Goal: Task Accomplishment & Management: Use online tool/utility

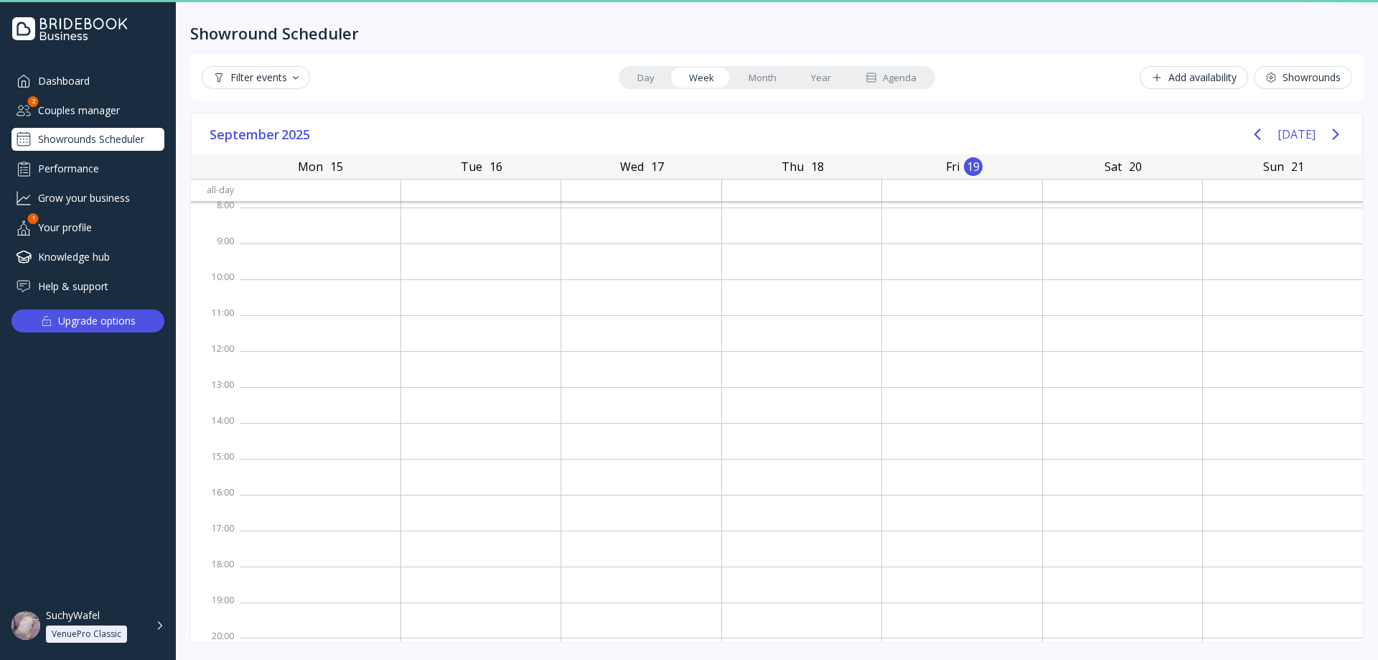
scroll to position [2, 0]
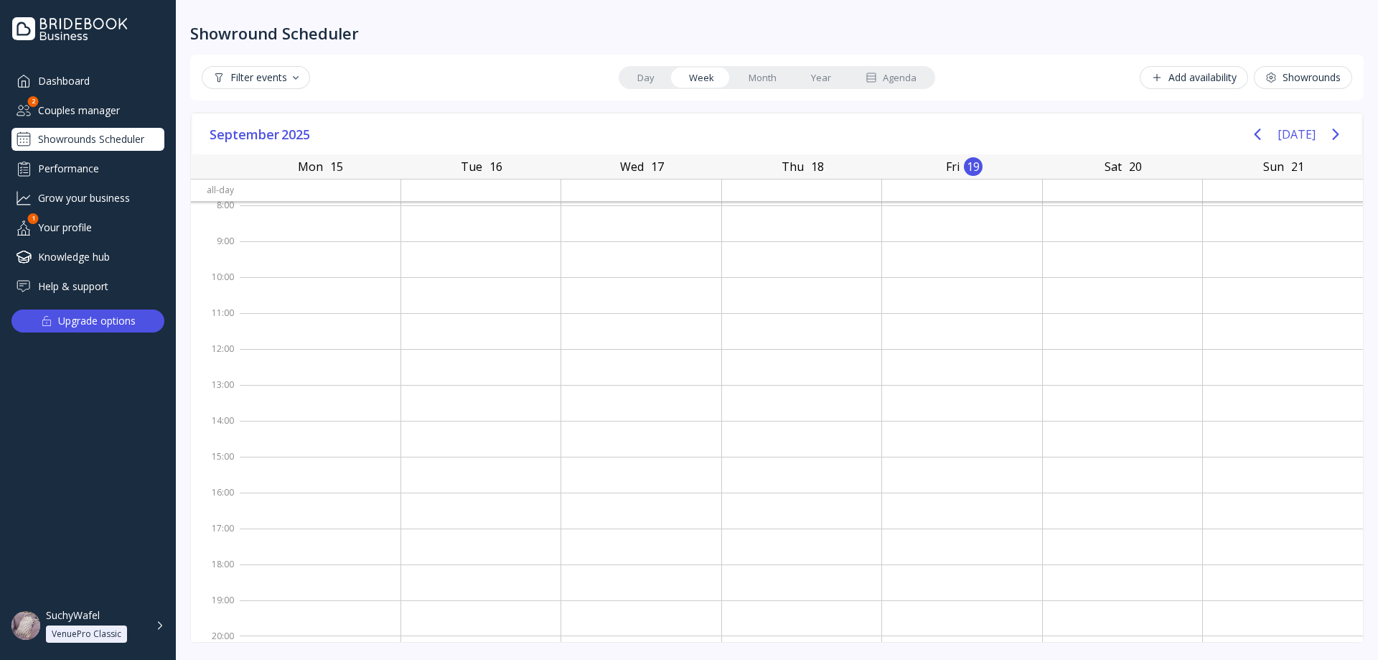
click at [1126, 84] on div "Add availability Showrounds" at bounding box center [1145, 77] width 416 height 23
click at [1195, 85] on button "Add availability" at bounding box center [1194, 77] width 108 height 23
click at [1329, 72] on div "Showrounds" at bounding box center [1302, 77] width 75 height 11
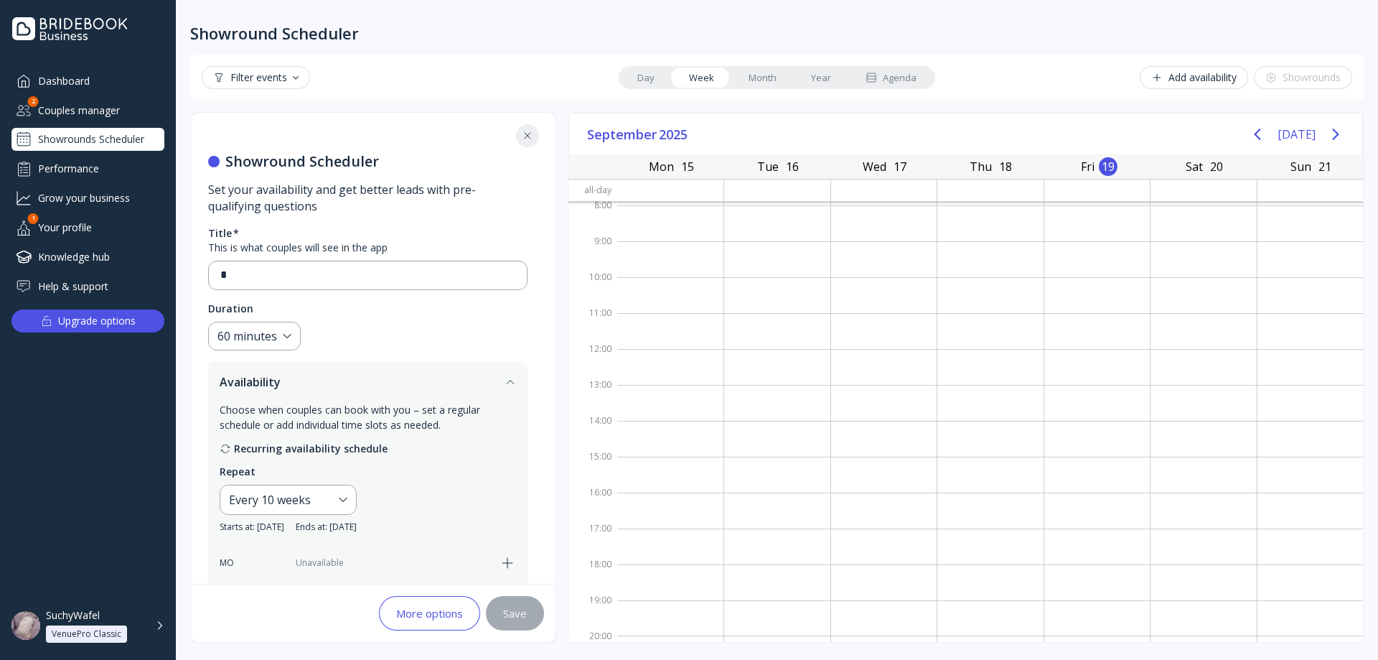
click at [1193, 70] on button "Add availability" at bounding box center [1194, 77] width 108 height 23
click at [384, 269] on input "*" at bounding box center [367, 275] width 295 height 17
click at [535, 137] on button at bounding box center [527, 135] width 23 height 23
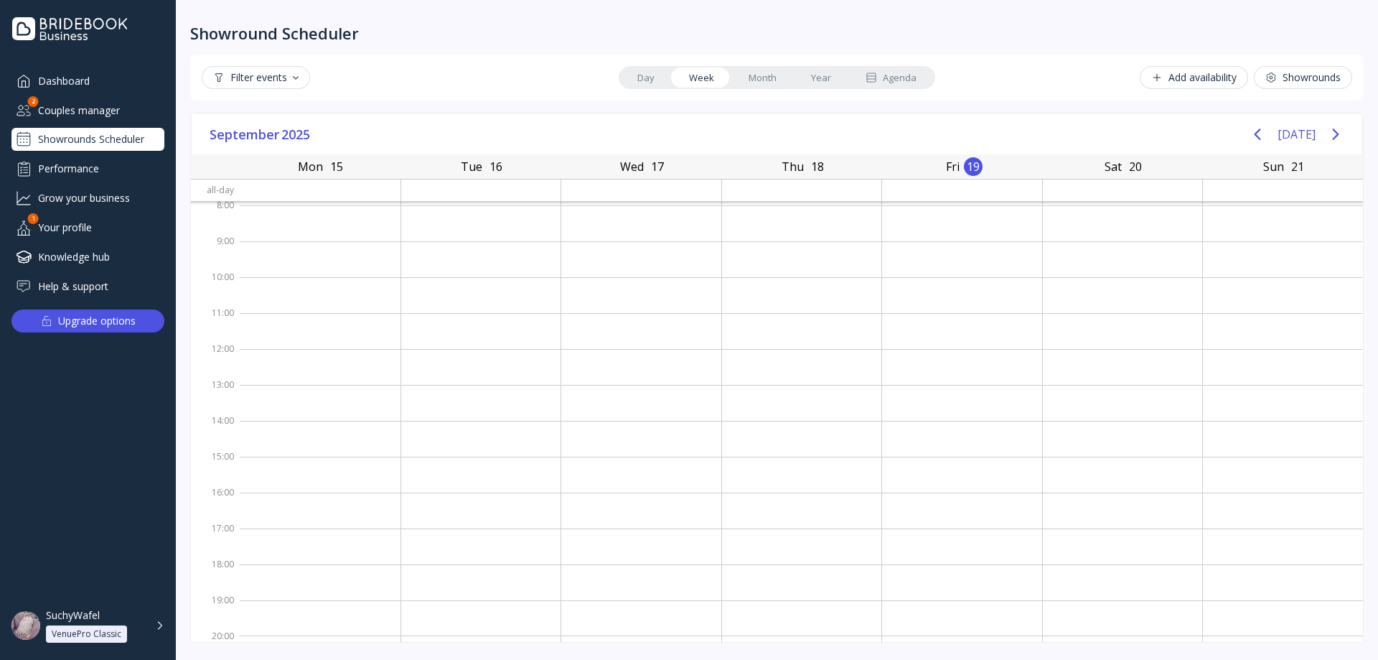
click at [1296, 75] on div "Showrounds" at bounding box center [1302, 77] width 75 height 11
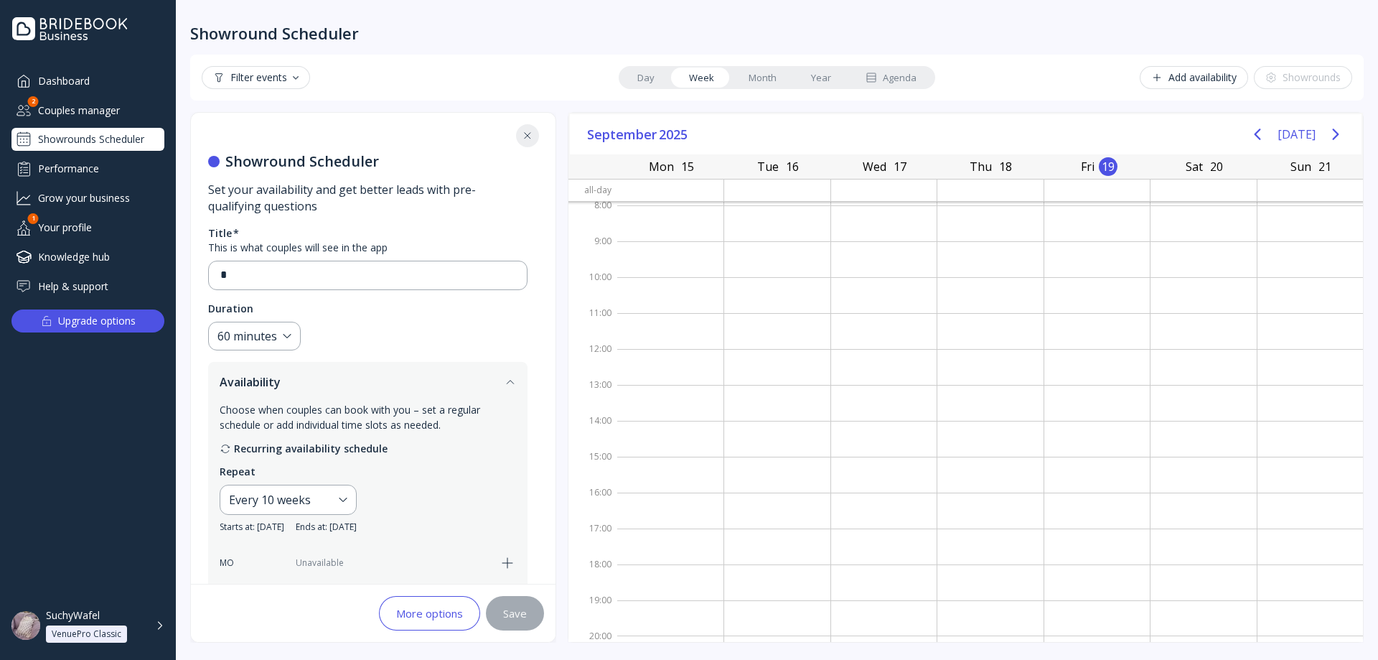
click at [520, 141] on button at bounding box center [527, 135] width 23 height 23
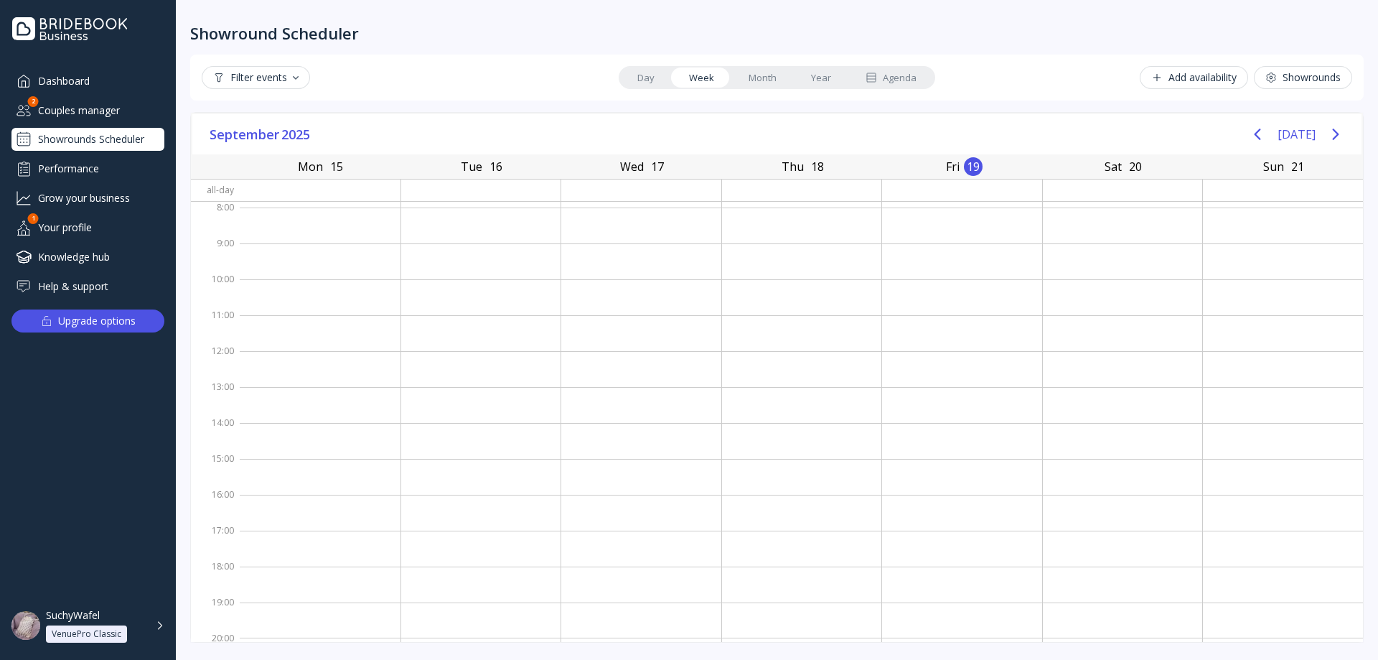
click at [1298, 86] on button "Showrounds" at bounding box center [1303, 77] width 98 height 23
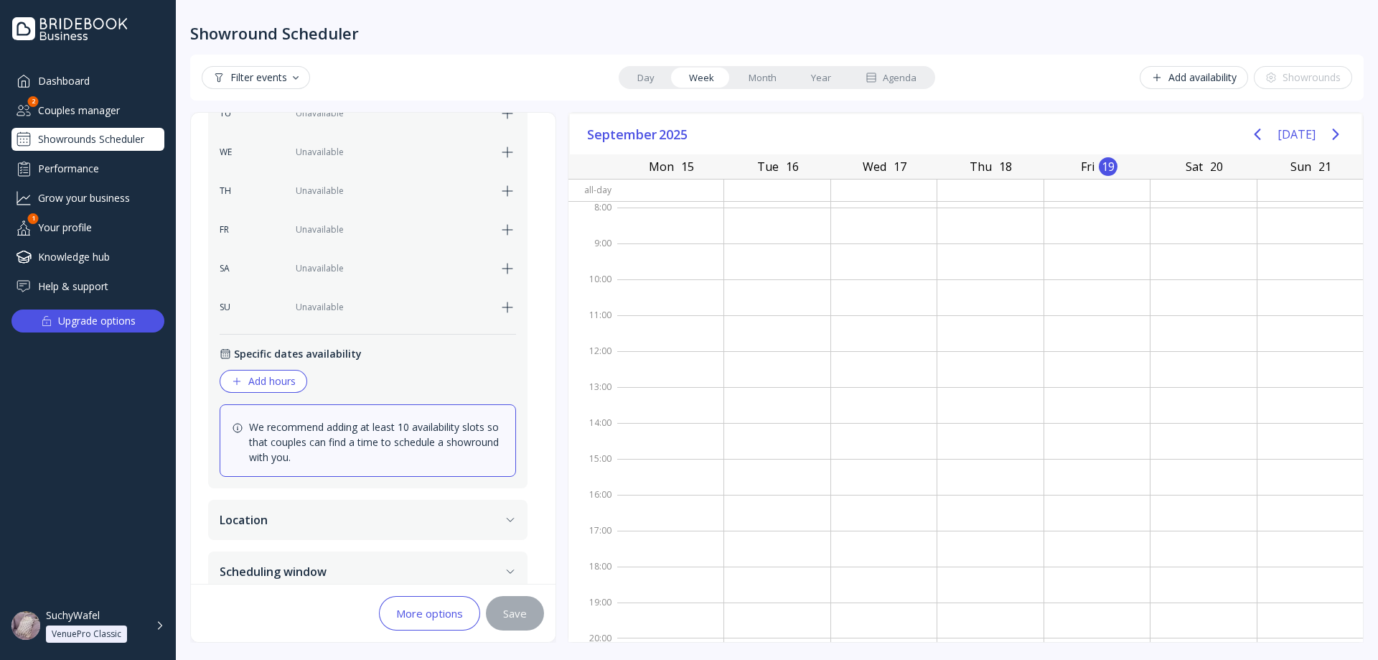
scroll to position [507, 0]
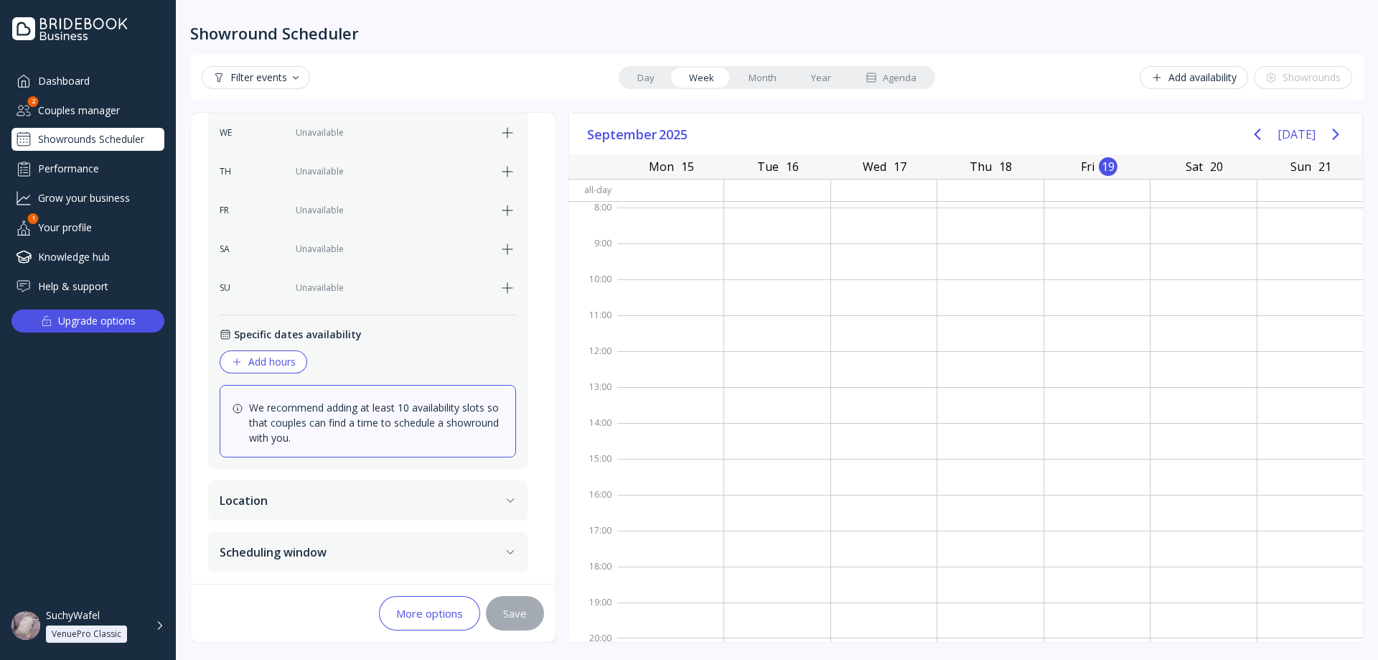
click at [416, 510] on button "Location" at bounding box center [367, 500] width 319 height 40
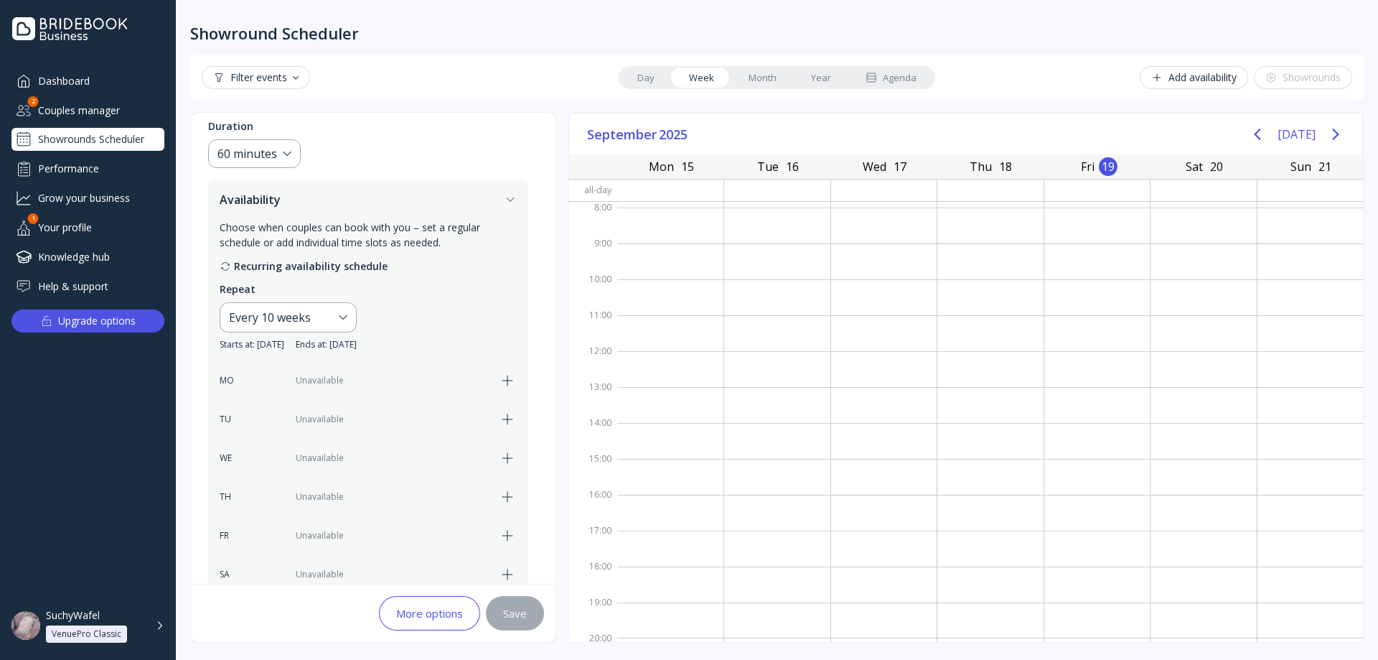
scroll to position [151, 0]
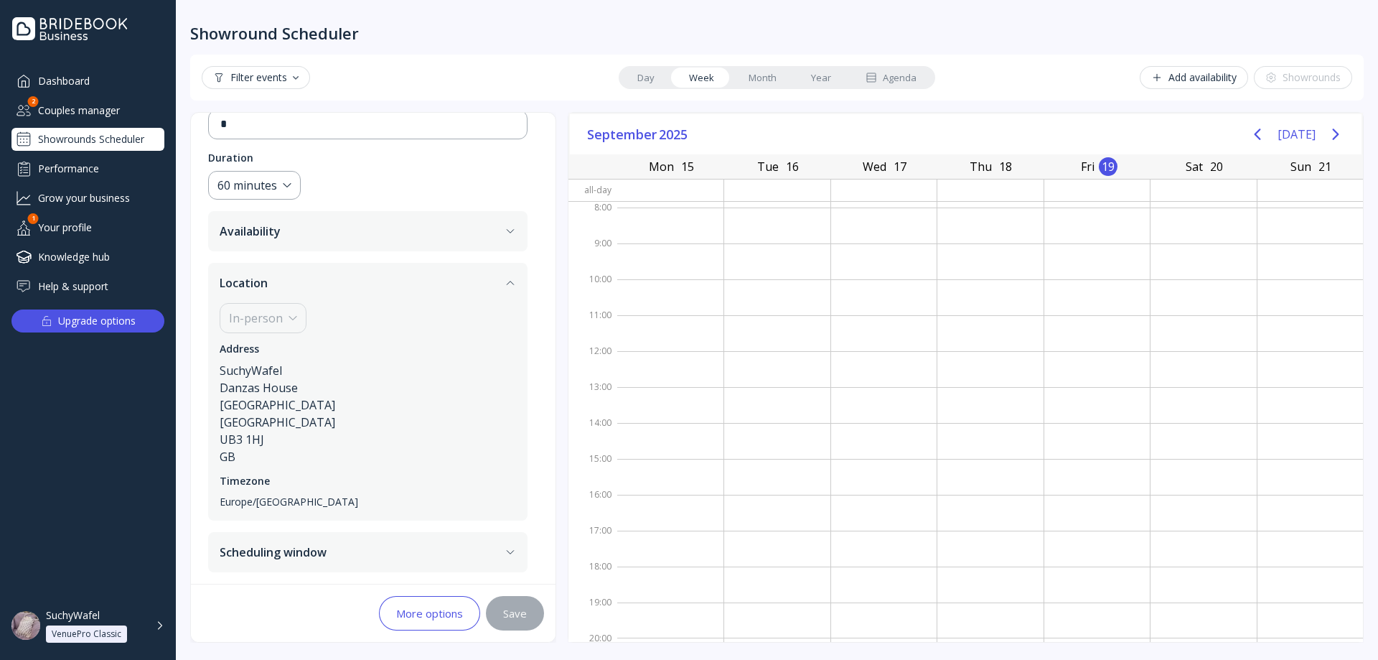
click at [387, 284] on button "Location" at bounding box center [367, 283] width 319 height 40
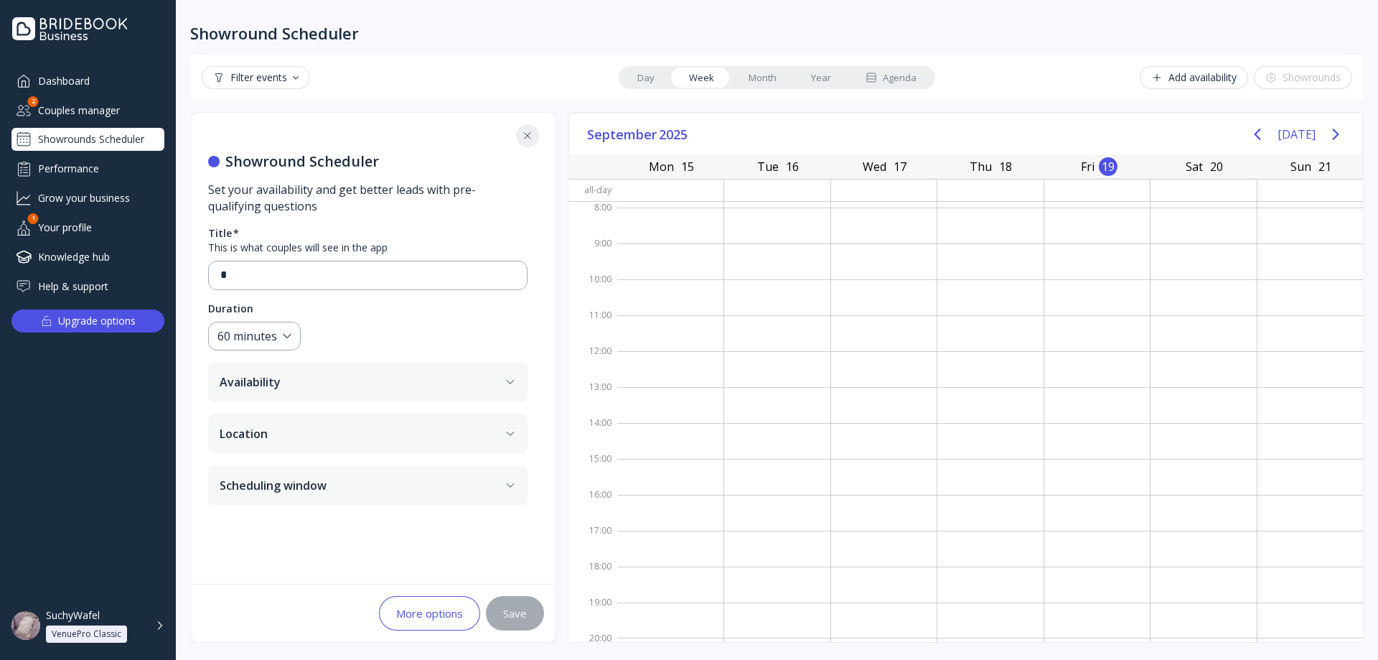
click at [351, 490] on button "Scheduling window" at bounding box center [367, 485] width 319 height 40
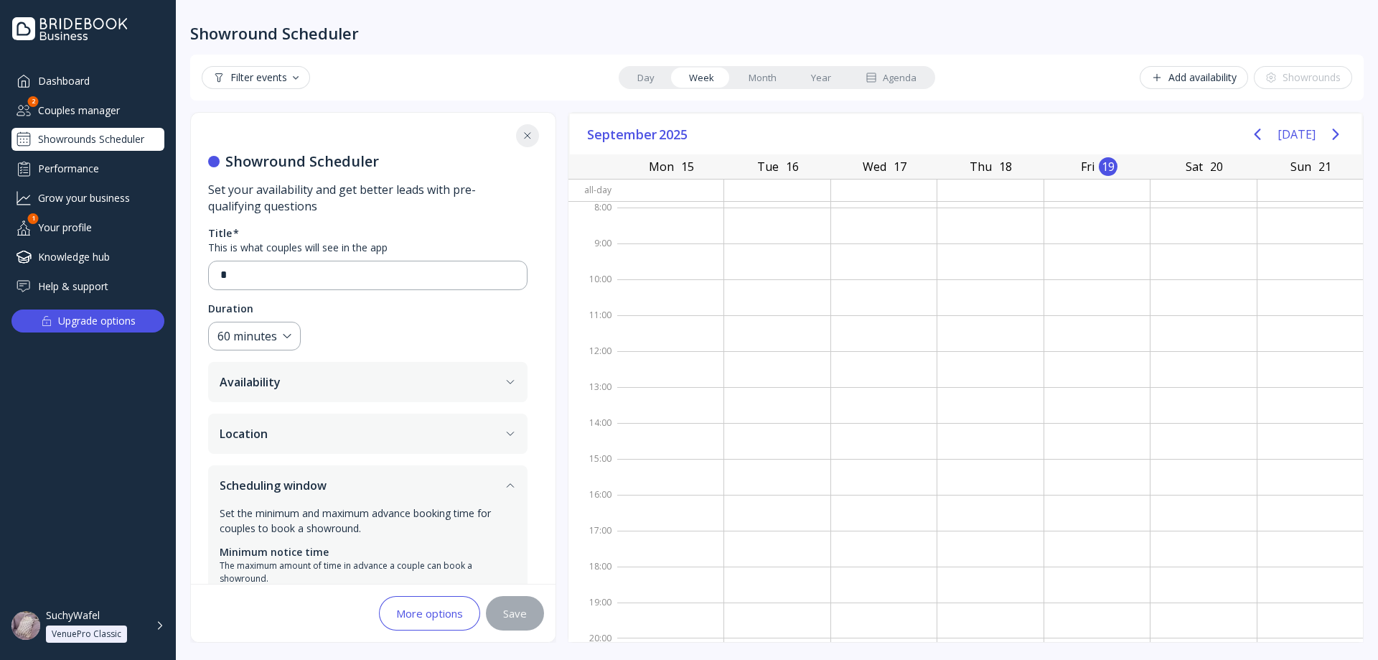
click at [350, 490] on button "Scheduling window" at bounding box center [367, 485] width 319 height 40
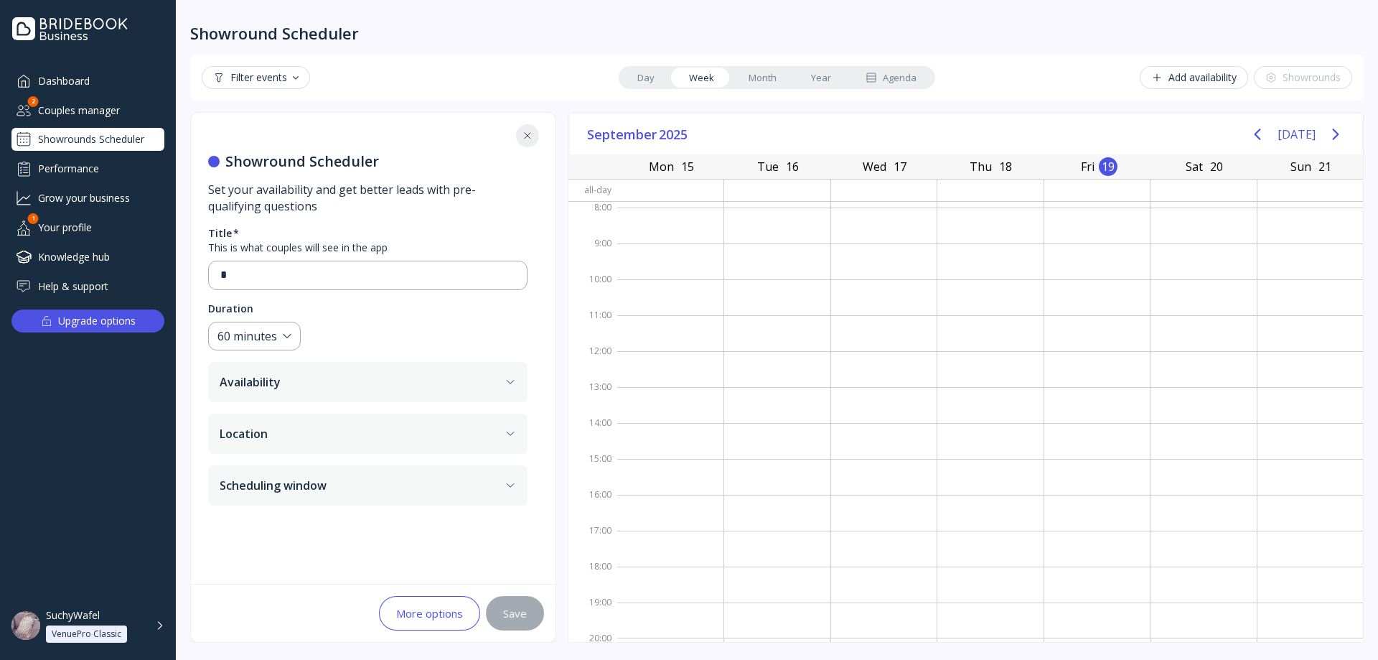
click at [357, 436] on button "Location" at bounding box center [367, 433] width 319 height 40
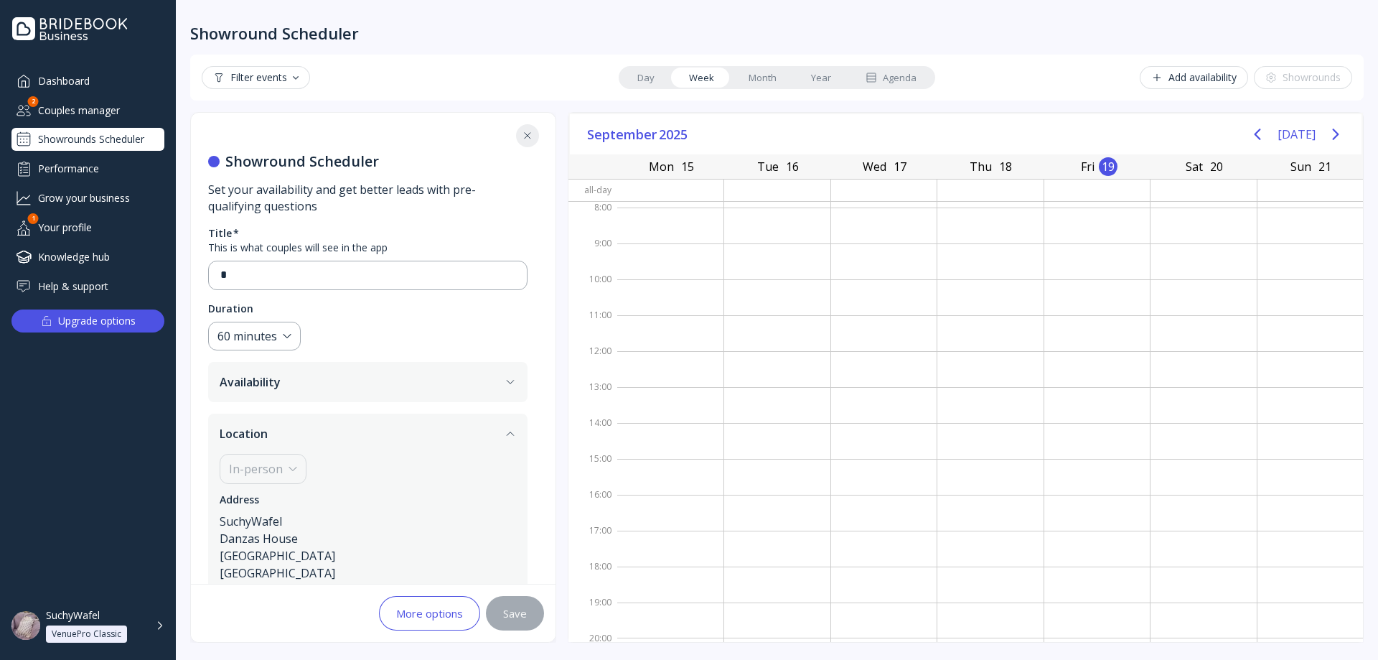
click at [356, 439] on button "Location" at bounding box center [367, 433] width 319 height 40
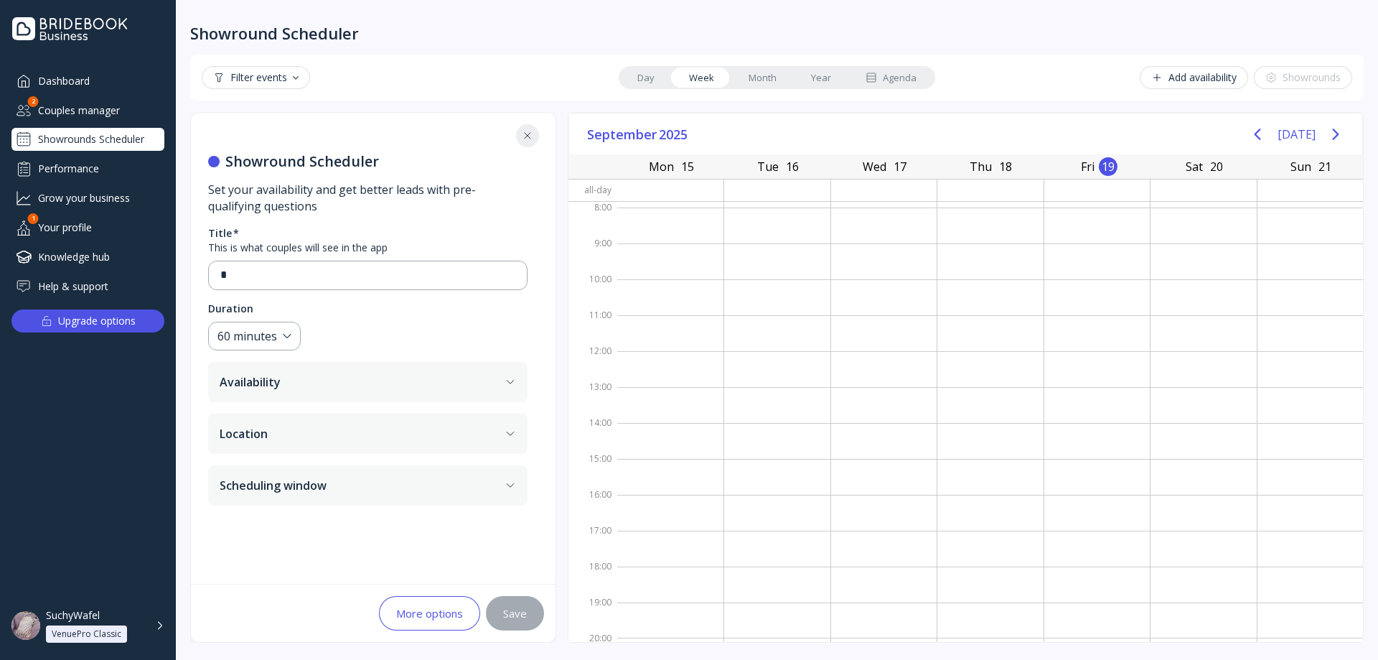
click at [365, 479] on button "Scheduling window" at bounding box center [367, 485] width 319 height 40
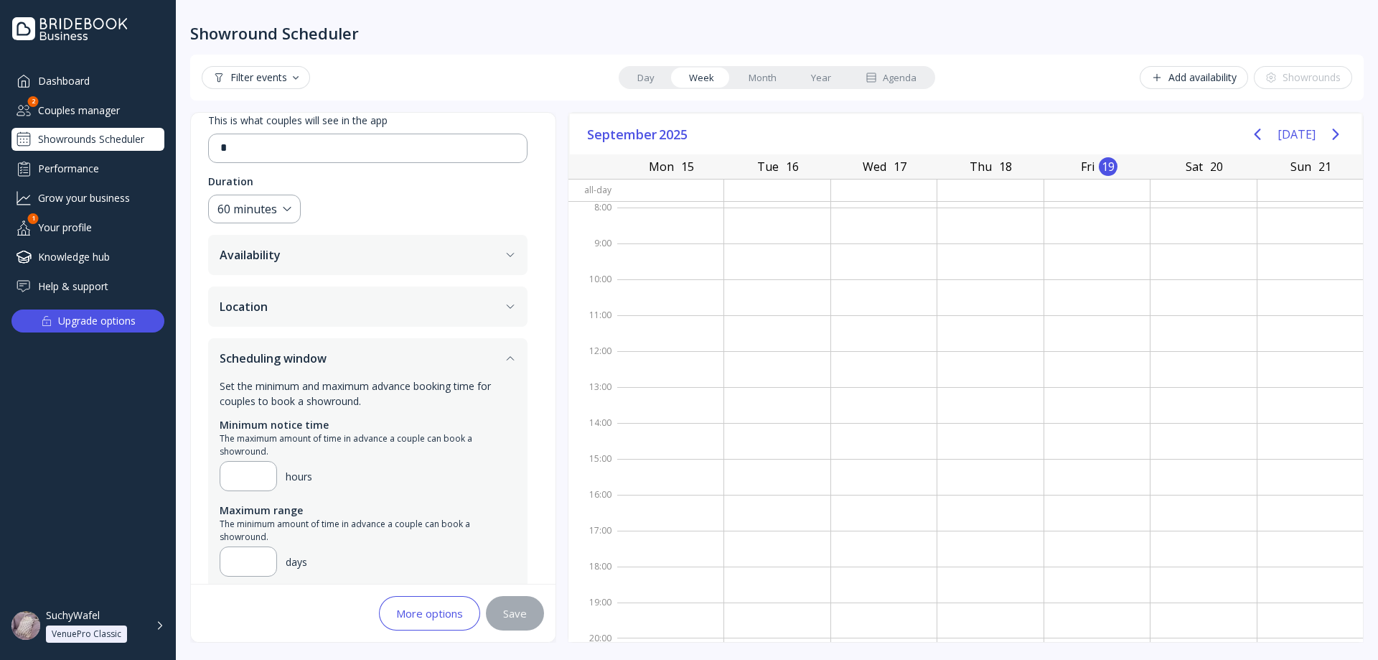
scroll to position [143, 0]
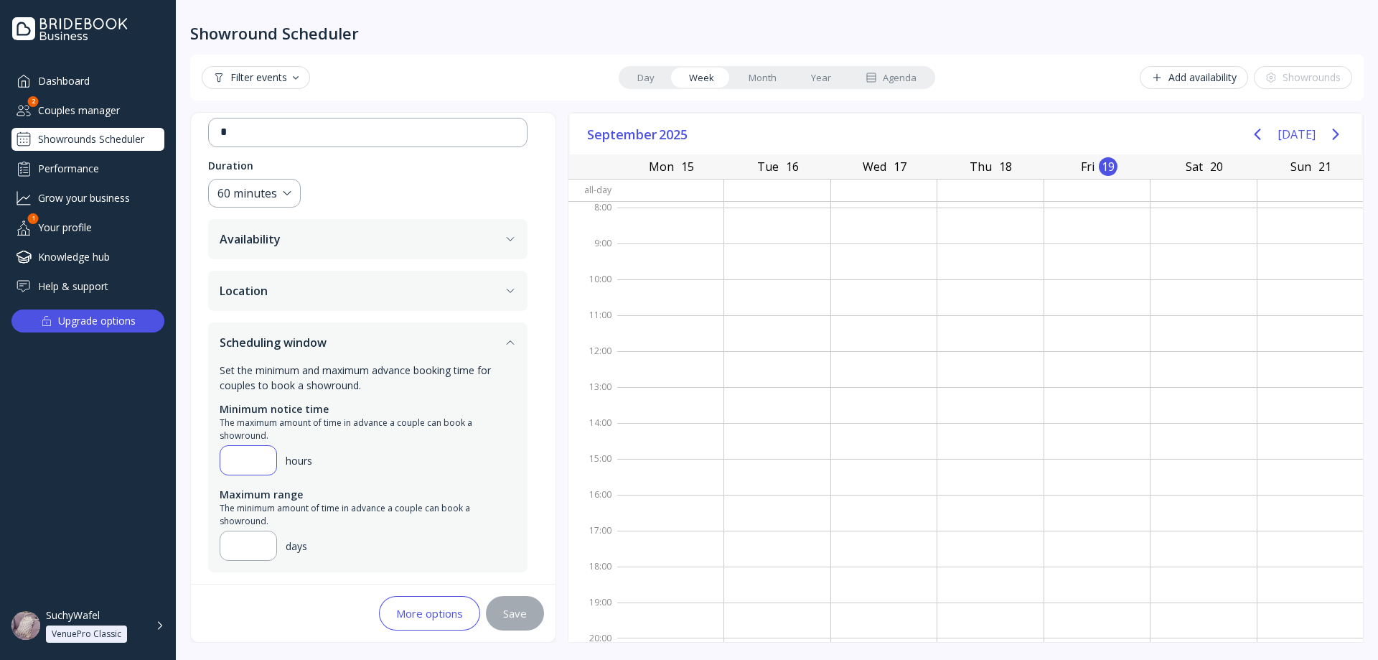
click at [250, 462] on input "**" at bounding box center [248, 459] width 33 height 17
type input "****"
click at [254, 543] on input "**********" at bounding box center [248, 545] width 33 height 17
click at [247, 547] on input "**********" at bounding box center [248, 545] width 33 height 17
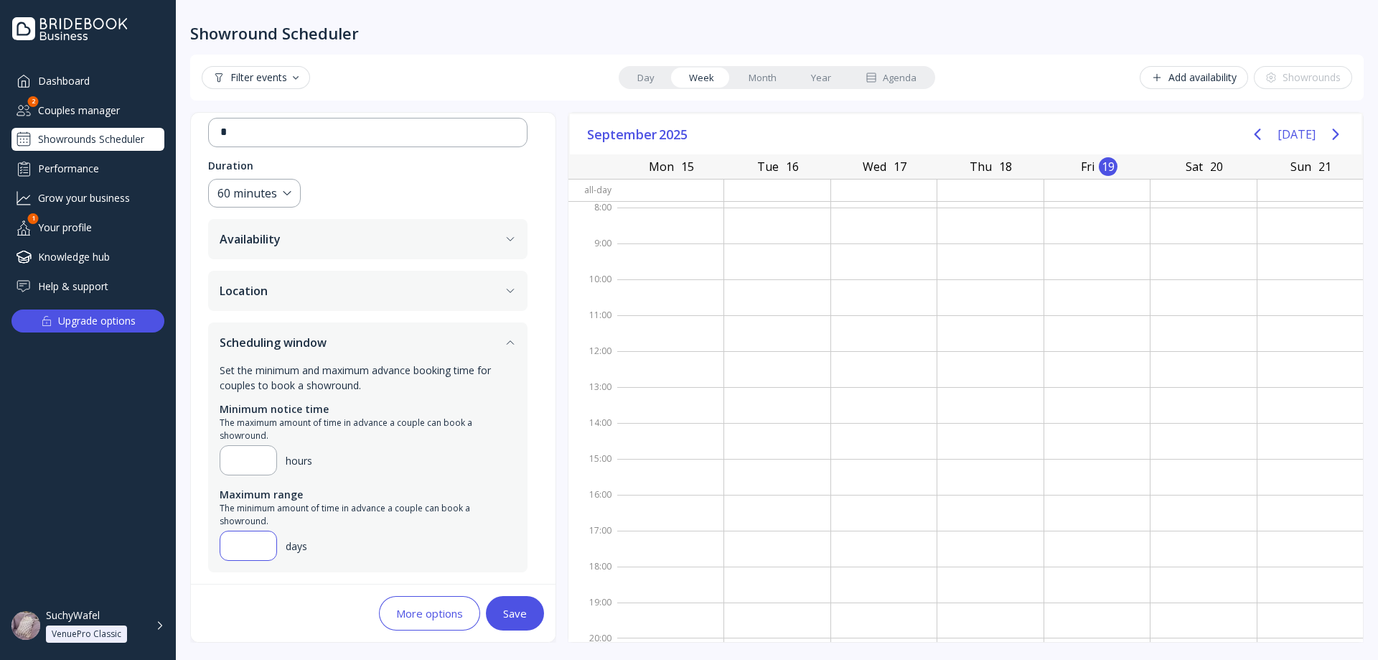
click at [250, 547] on input "**********" at bounding box center [248, 545] width 33 height 17
click at [242, 545] on input "**********" at bounding box center [248, 545] width 33 height 17
click at [244, 545] on input "**********" at bounding box center [248, 545] width 33 height 17
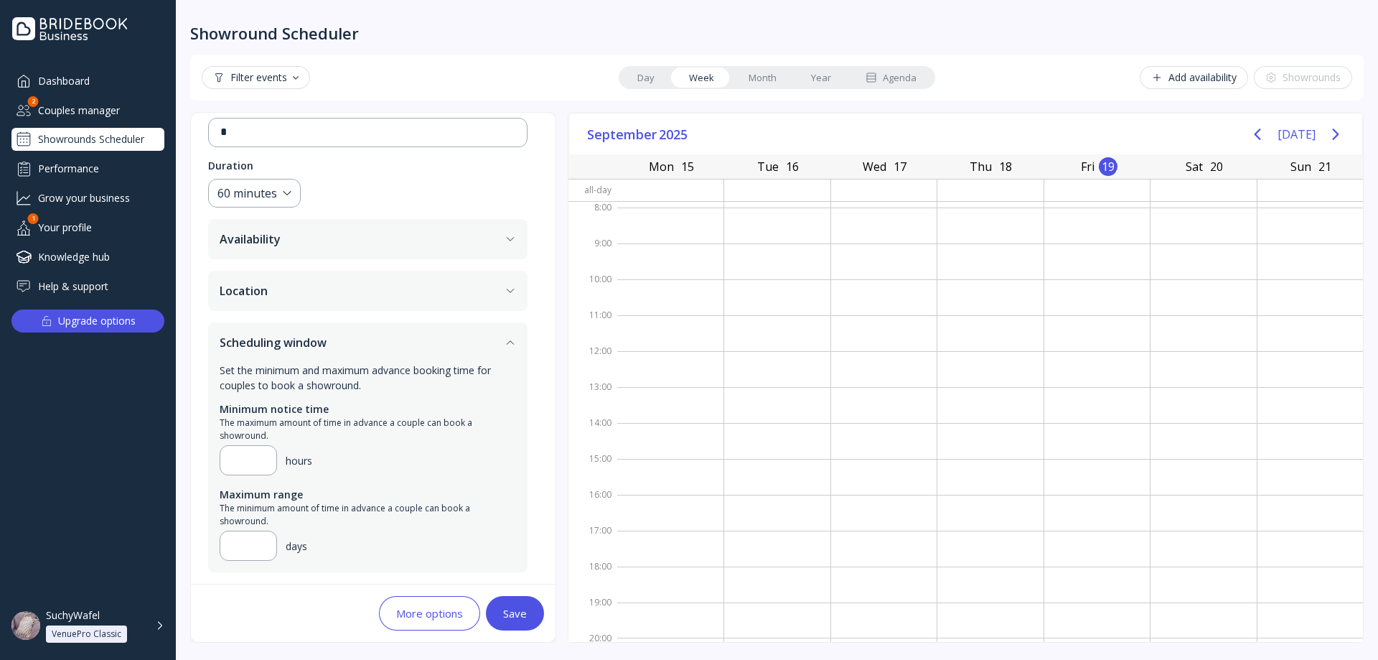
click at [295, 507] on div "The minimum amount of time in advance a couple can book a showround." at bounding box center [368, 515] width 296 height 26
click at [239, 468] on input "****" at bounding box center [248, 459] width 33 height 17
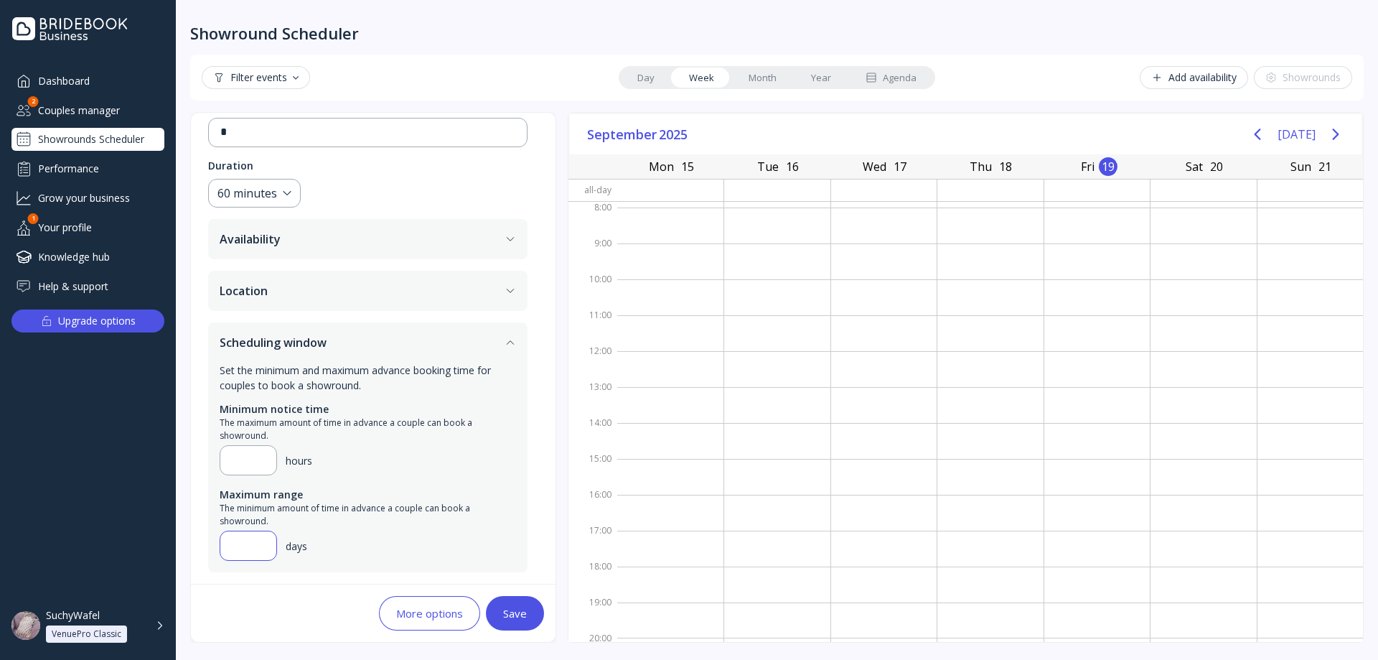
click at [246, 547] on input "**********" at bounding box center [248, 545] width 33 height 17
click at [245, 547] on input "**********" at bounding box center [248, 545] width 33 height 17
click at [342, 514] on div "The minimum amount of time in advance a couple can book a showround." at bounding box center [368, 515] width 296 height 26
click at [238, 456] on input "****" at bounding box center [248, 459] width 33 height 17
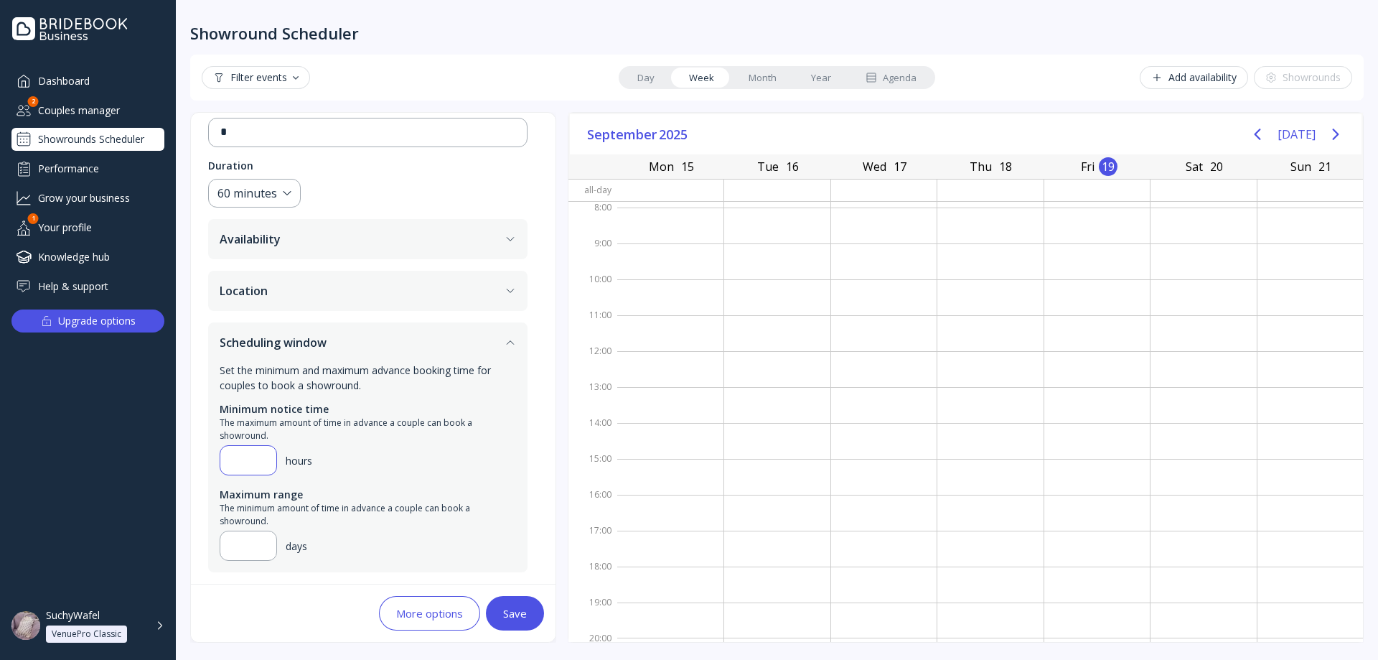
click at [238, 456] on input "****" at bounding box center [248, 459] width 33 height 17
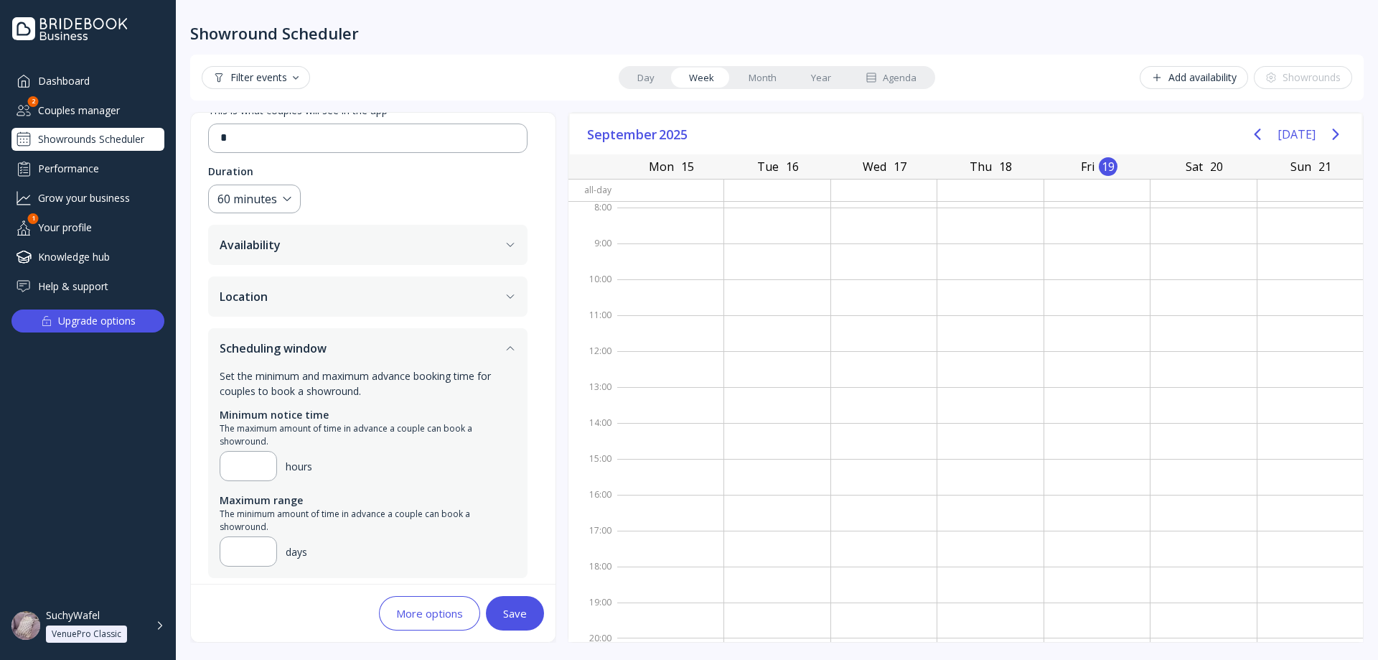
scroll to position [143, 0]
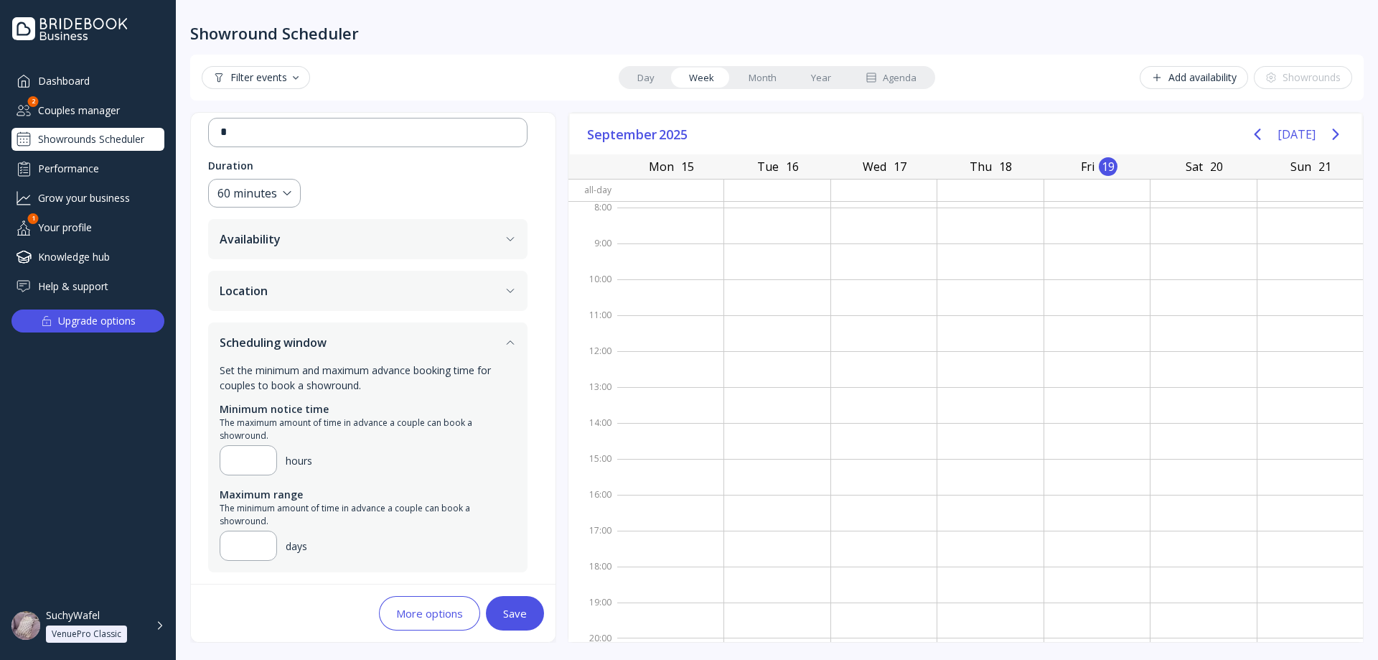
click at [299, 591] on div "More options Save" at bounding box center [373, 612] width 365 height 57
click at [257, 543] on input "**********" at bounding box center [248, 545] width 33 height 17
click at [249, 550] on input "**********" at bounding box center [248, 545] width 33 height 17
click at [252, 548] on input "**********" at bounding box center [248, 545] width 33 height 17
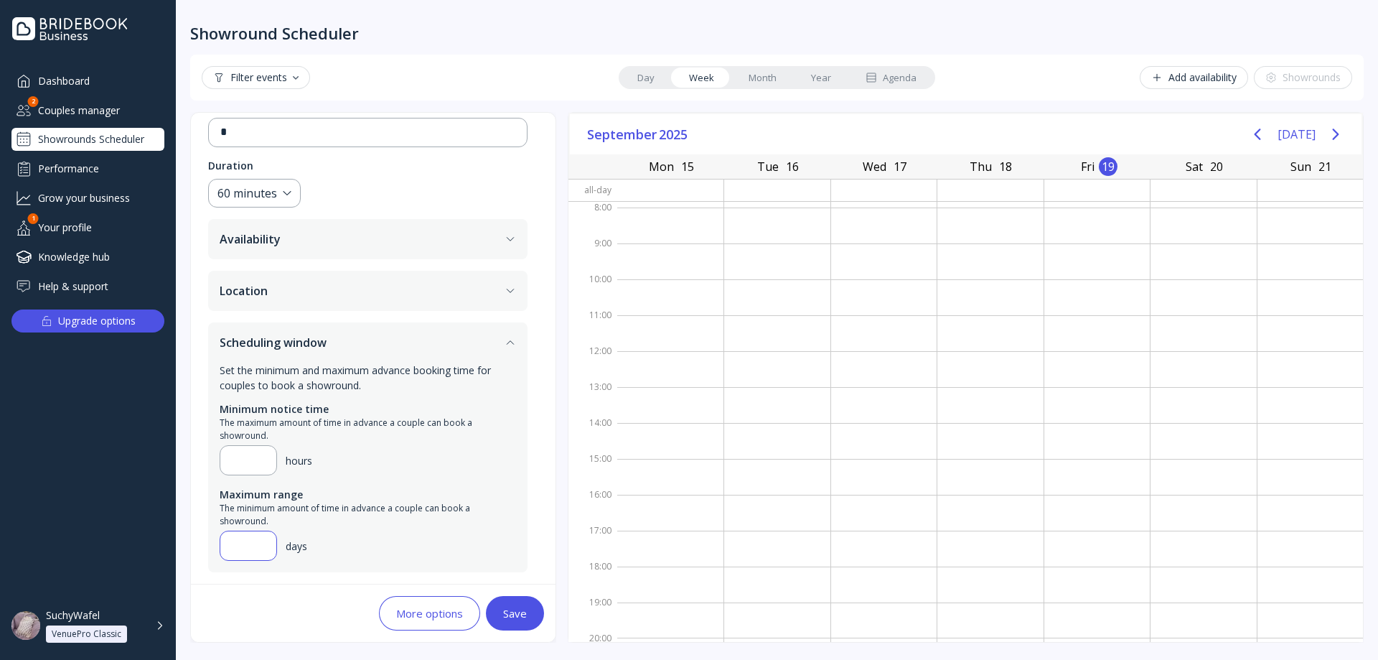
scroll to position [0, 65]
click at [251, 548] on input "**********" at bounding box center [248, 545] width 33 height 17
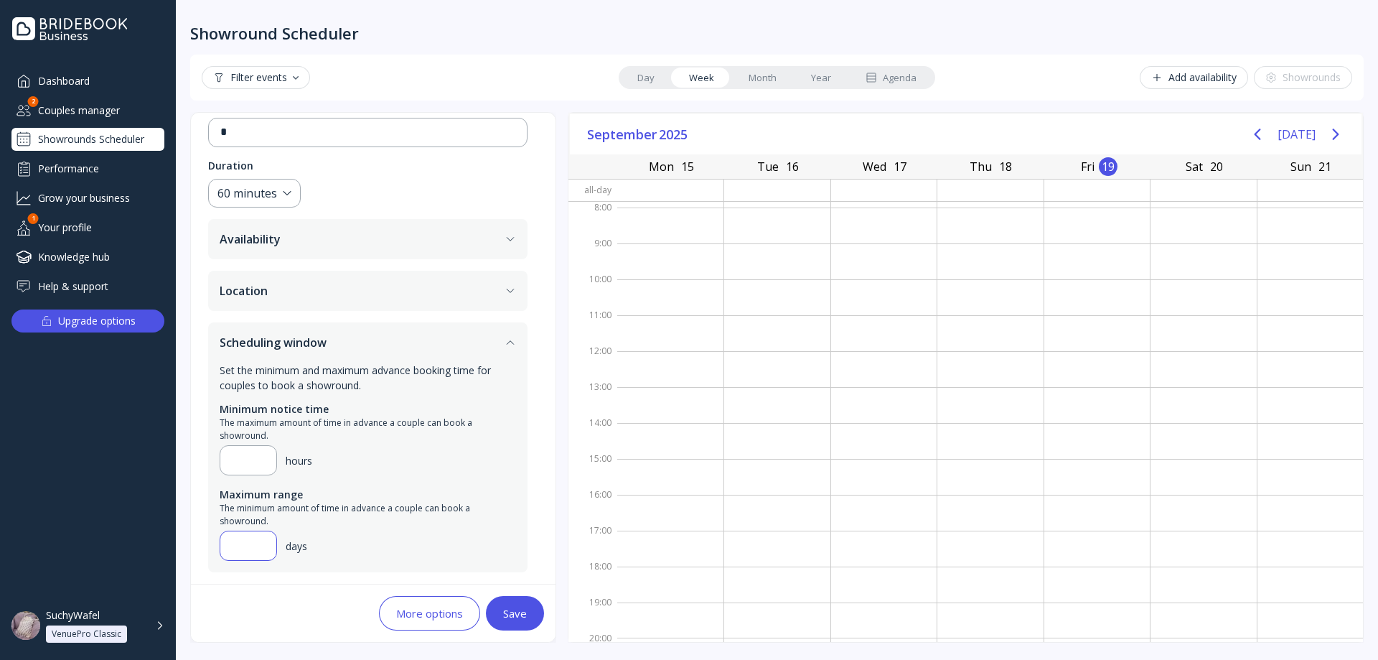
type input "********"
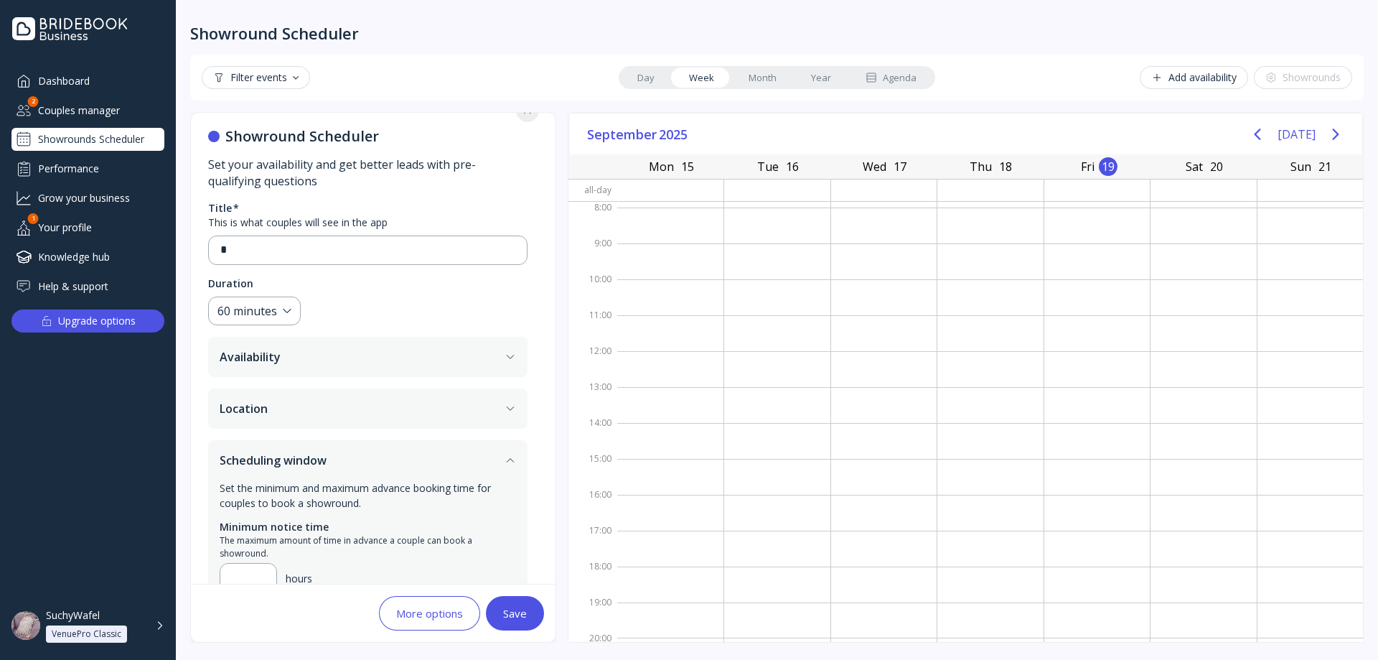
scroll to position [0, 0]
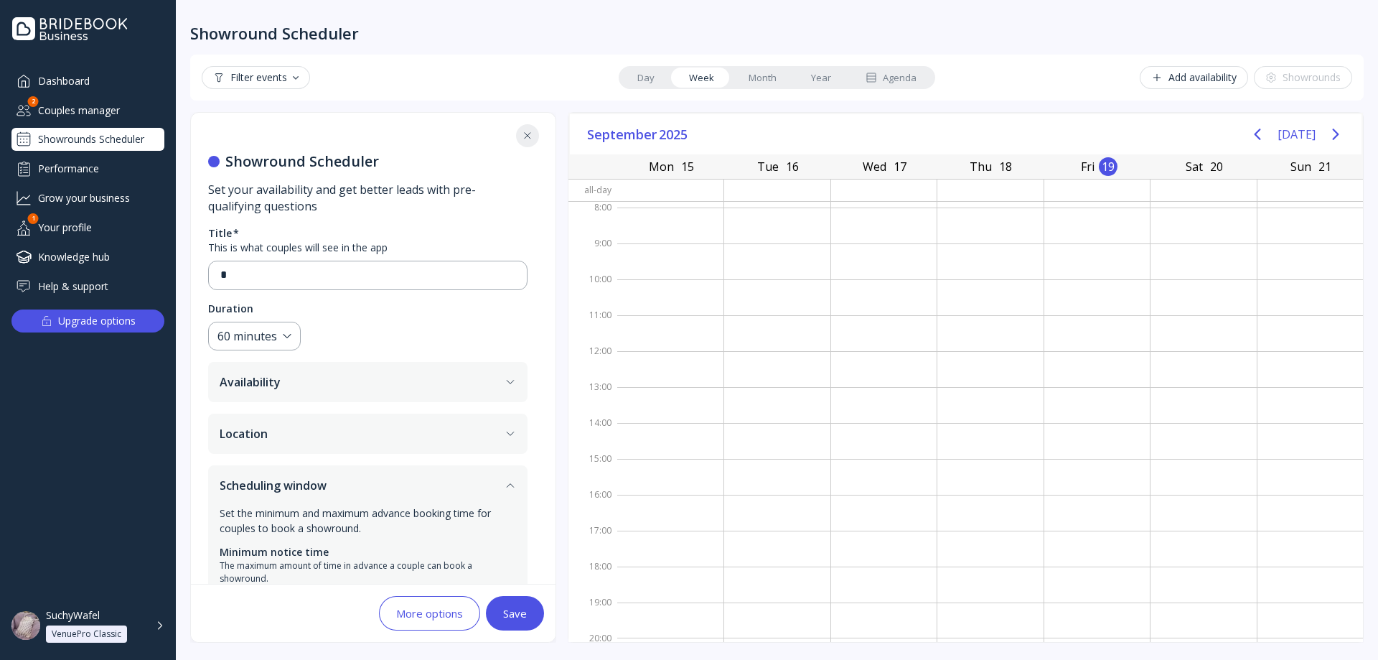
drag, startPoint x: 229, startPoint y: 162, endPoint x: 381, endPoint y: 160, distance: 152.2
click at [381, 160] on h5 "Showround Scheduler" at bounding box center [367, 161] width 319 height 17
click at [446, 387] on button "Availability" at bounding box center [367, 382] width 319 height 40
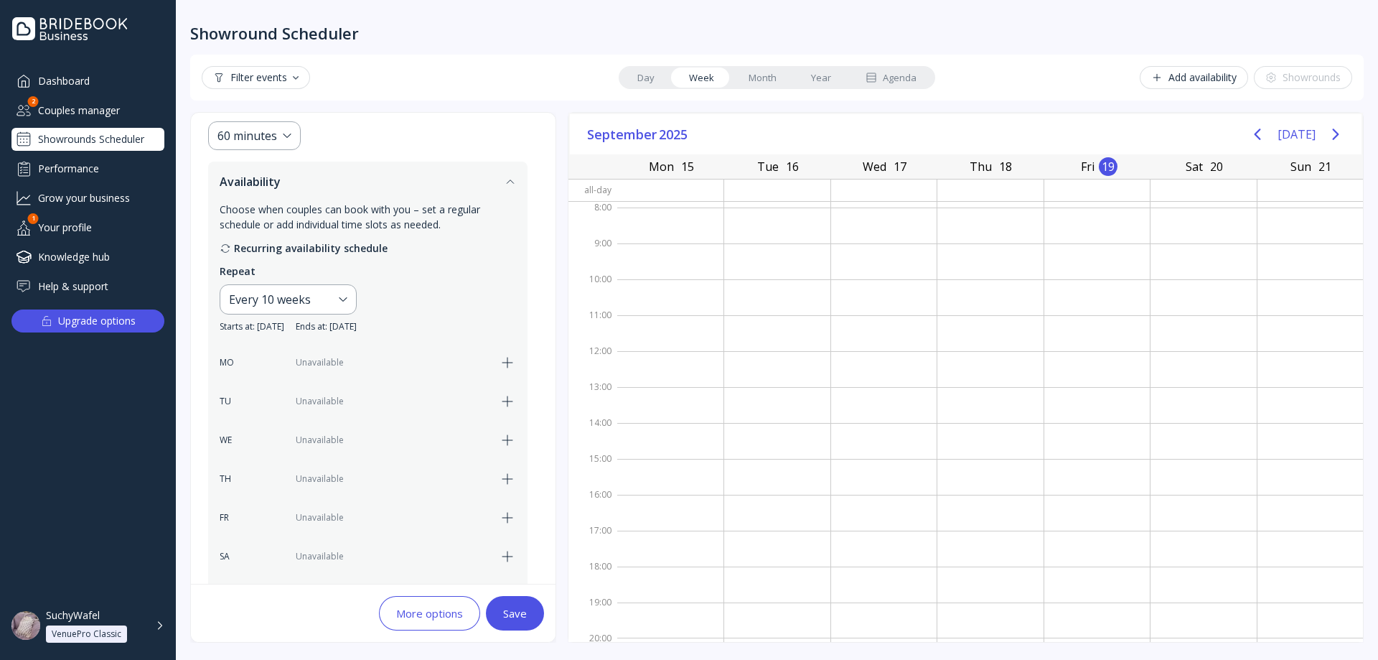
scroll to position [215, 0]
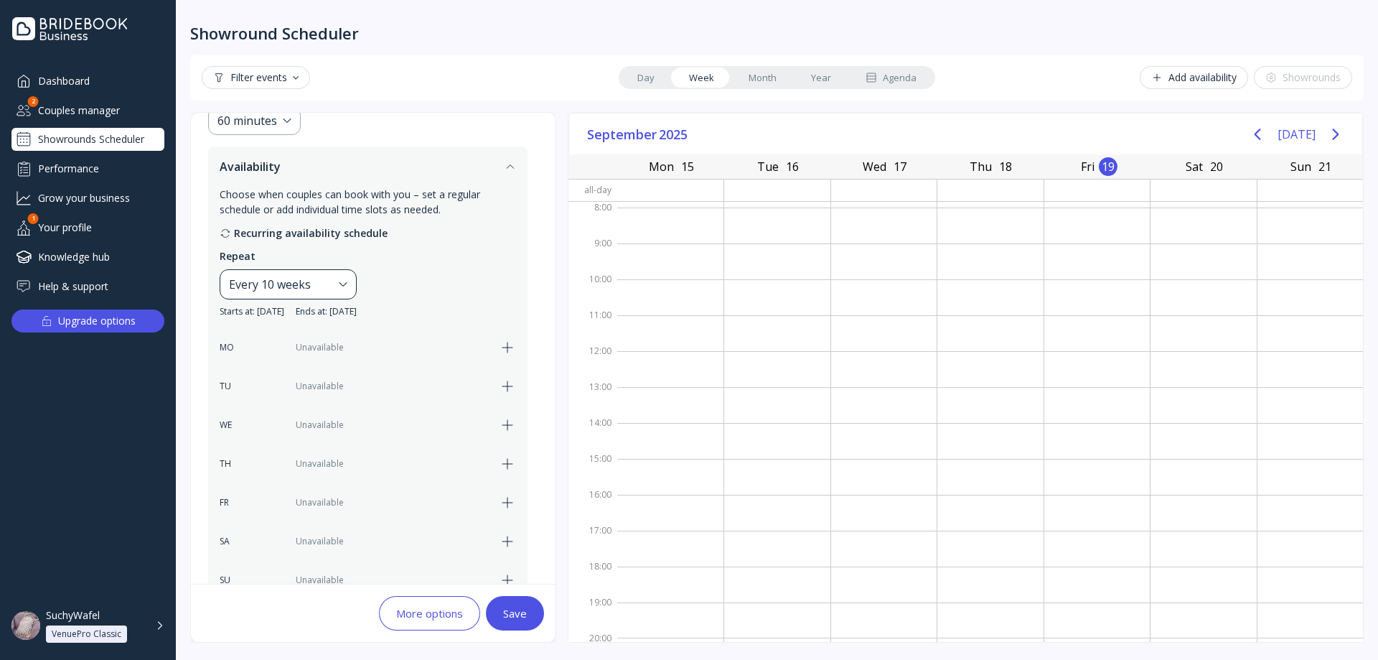
click at [333, 278] on div "Every 10 weeks" at bounding box center [281, 284] width 104 height 17
click at [333, 291] on div "Every 10 weeks" at bounding box center [281, 284] width 104 height 17
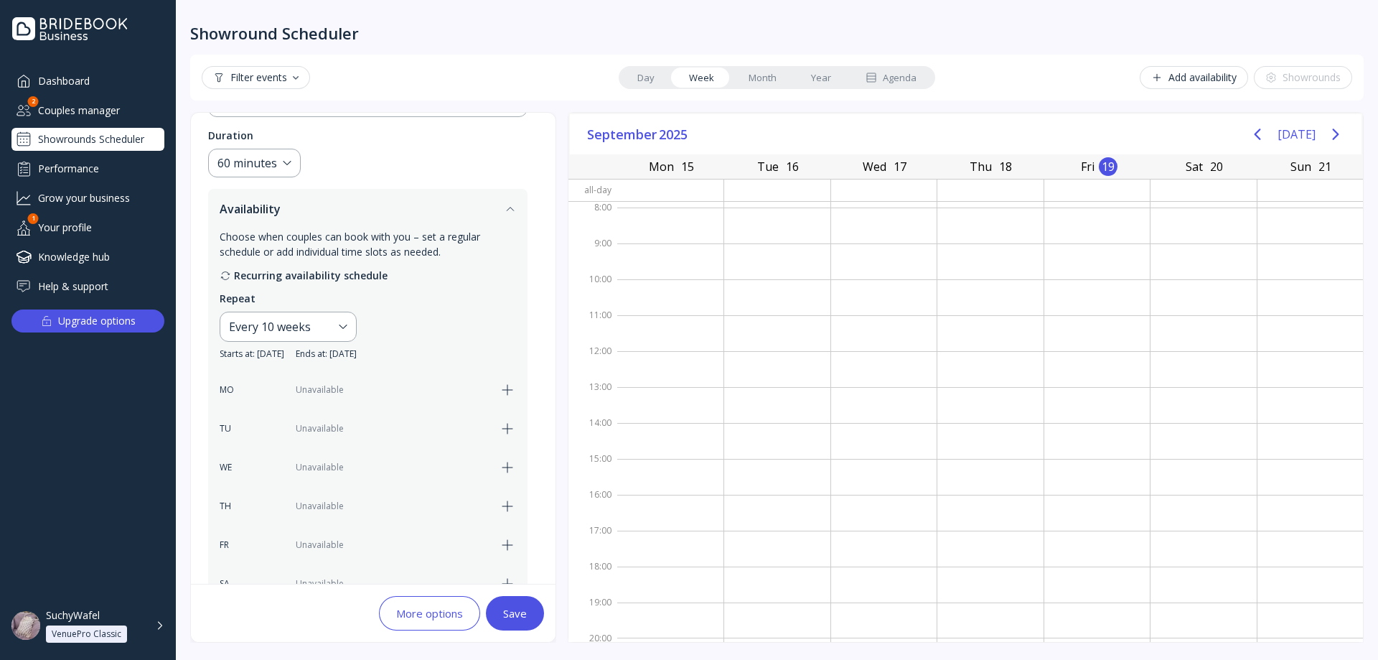
scroll to position [287, 0]
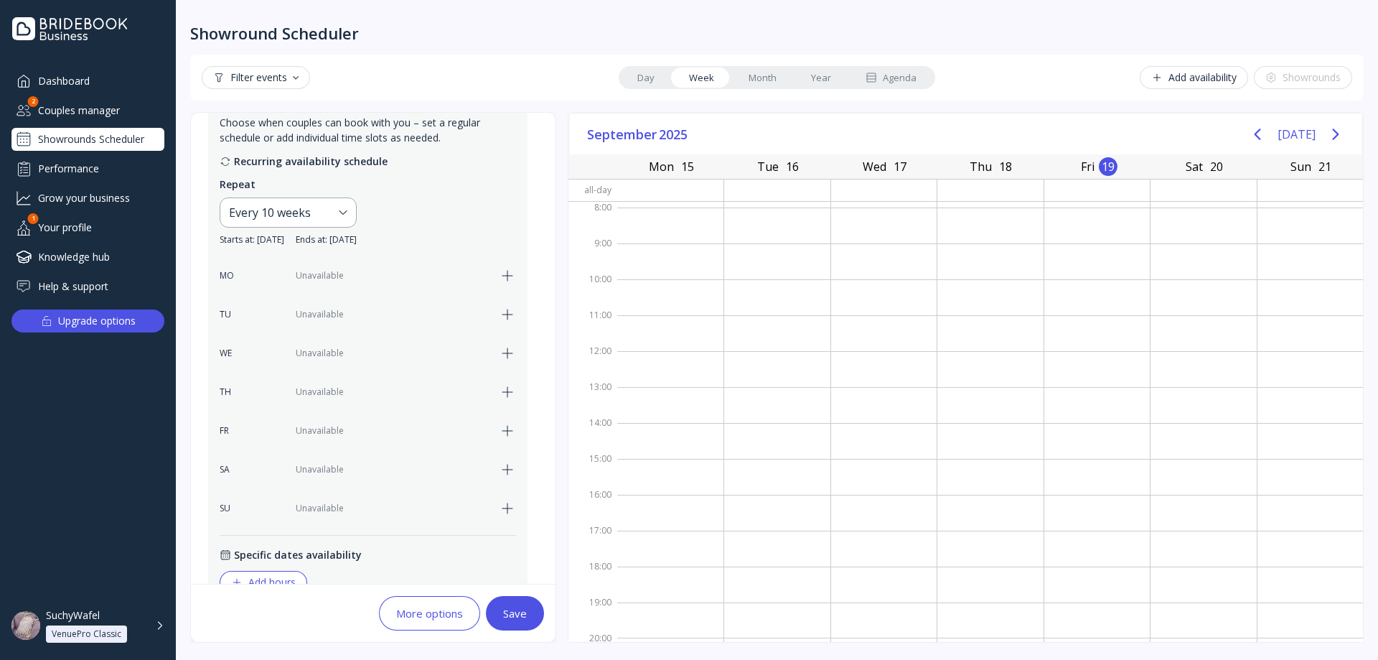
click at [319, 164] on div "Recurring availability schedule" at bounding box center [368, 161] width 296 height 15
click at [305, 202] on div "Every 10 weeks" at bounding box center [288, 212] width 137 height 30
click at [305, 204] on div "Every 10 weeks" at bounding box center [281, 212] width 104 height 17
click at [330, 273] on div "Unavailable" at bounding box center [393, 275] width 195 height 13
click at [509, 276] on icon "button" at bounding box center [507, 276] width 10 height 10
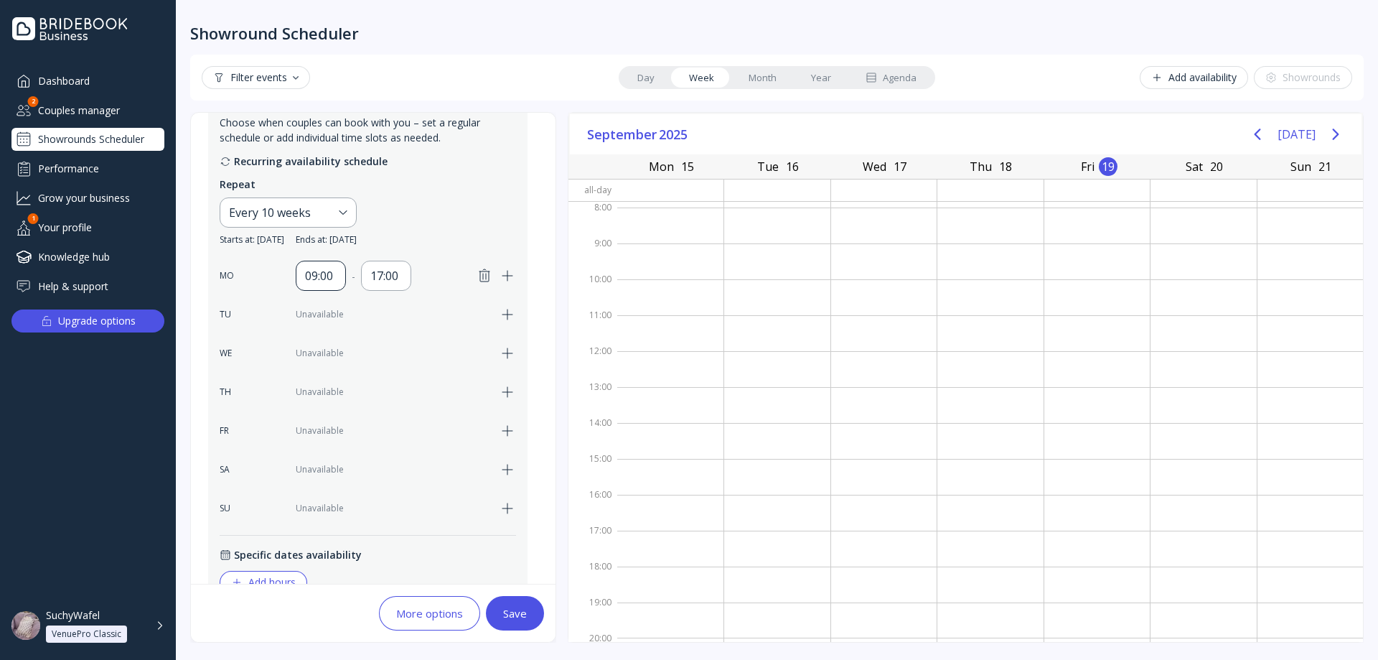
click at [312, 284] on div "09:00" at bounding box center [321, 275] width 32 height 17
click at [380, 274] on div "17:00" at bounding box center [386, 275] width 32 height 17
click at [327, 272] on div "09:00" at bounding box center [321, 275] width 32 height 17
click at [382, 275] on div "17:00" at bounding box center [386, 275] width 32 height 17
click at [333, 271] on div "09:00" at bounding box center [321, 275] width 32 height 17
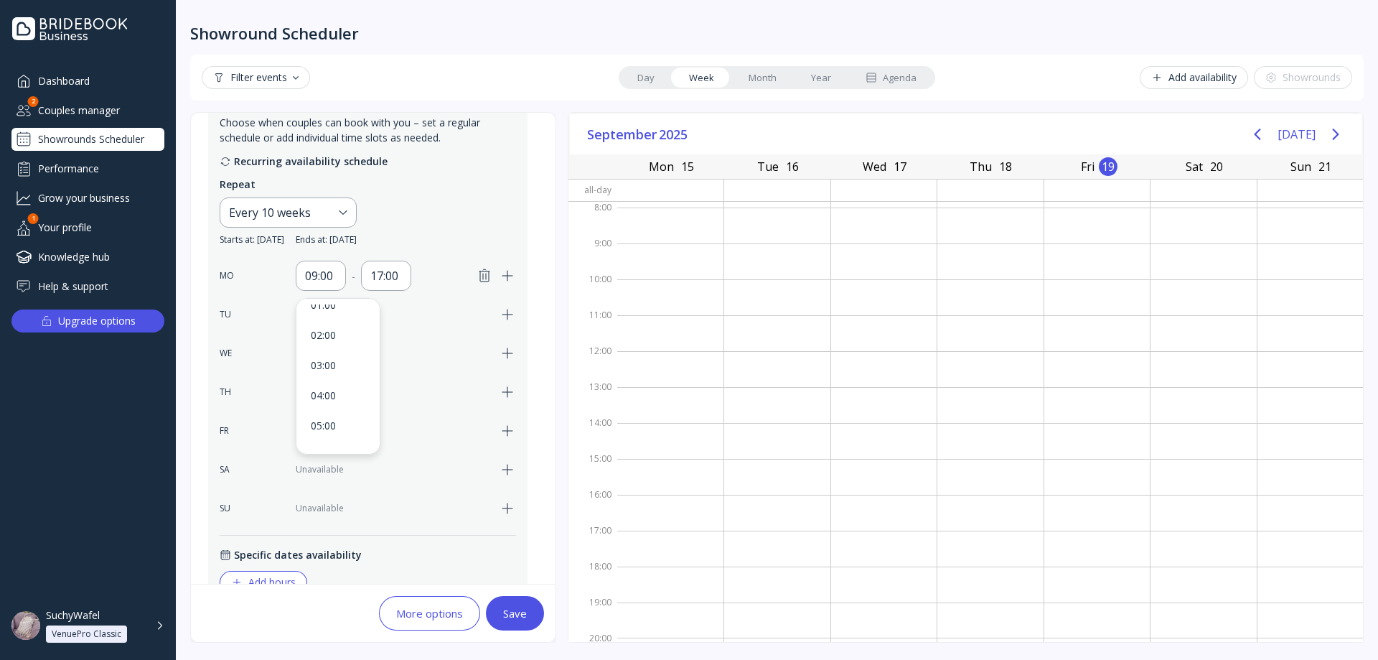
scroll to position [0, 0]
click at [393, 274] on div "17:00" at bounding box center [386, 275] width 32 height 17
click at [320, 279] on div "09:00" at bounding box center [321, 275] width 32 height 17
click at [396, 284] on div "17:00" at bounding box center [386, 275] width 32 height 17
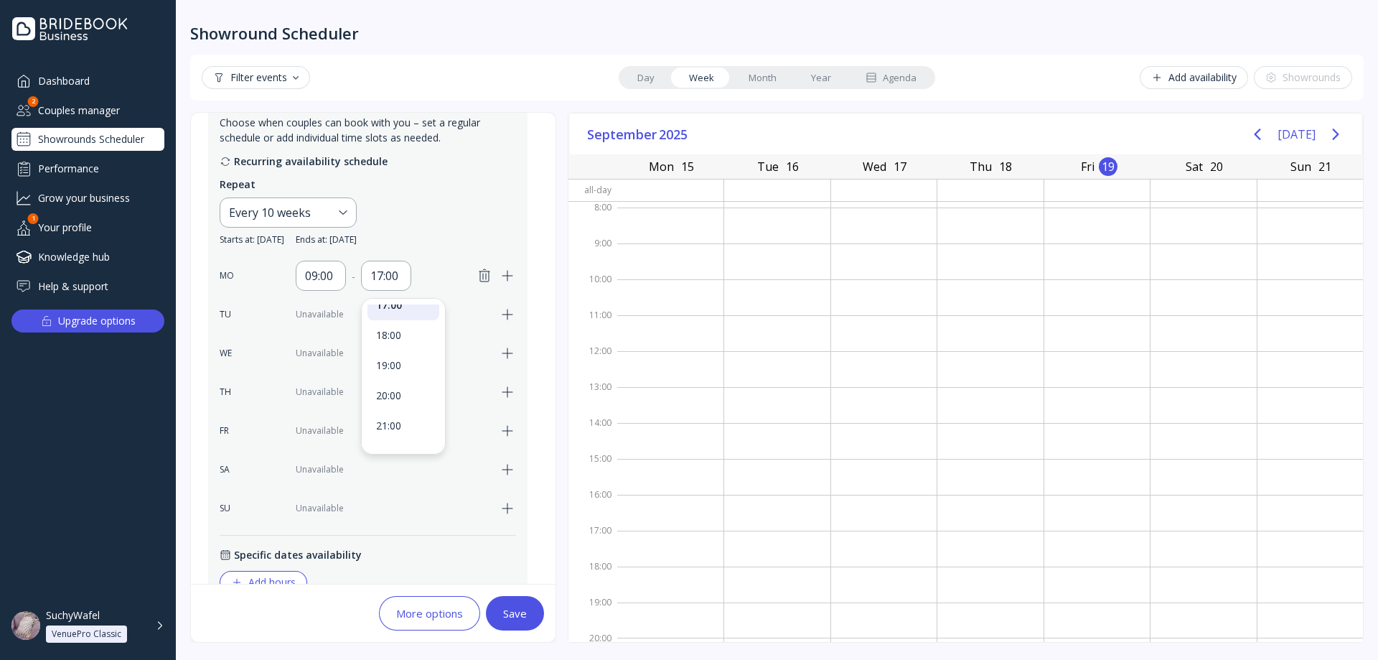
scroll to position [309, 0]
click at [317, 278] on div "09:00" at bounding box center [321, 275] width 32 height 17
click at [332, 371] on div "02:00" at bounding box center [338, 380] width 72 height 30
click at [391, 266] on div "17:00" at bounding box center [386, 276] width 50 height 30
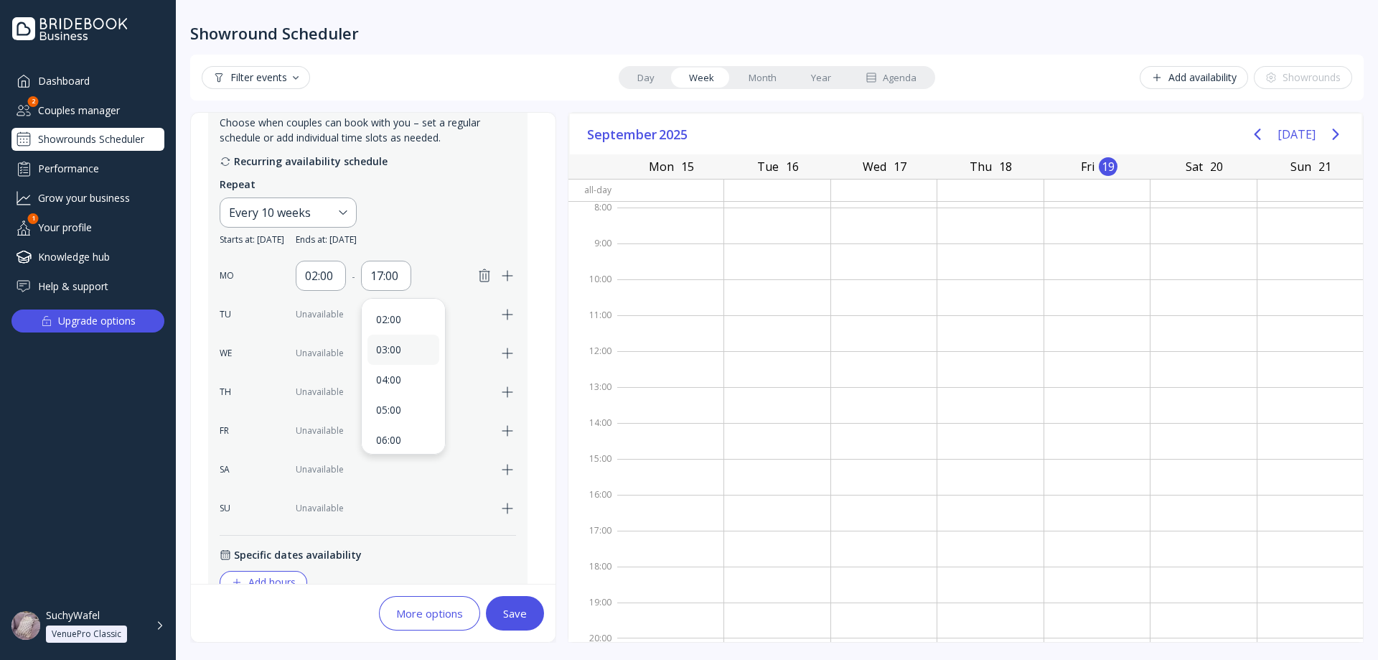
click at [393, 339] on div "03:00" at bounding box center [403, 349] width 72 height 30
click at [330, 283] on div "02:00" at bounding box center [321, 275] width 32 height 17
click at [322, 415] on div "03:00" at bounding box center [338, 409] width 55 height 13
click at [388, 281] on div "03:00" at bounding box center [386, 275] width 32 height 17
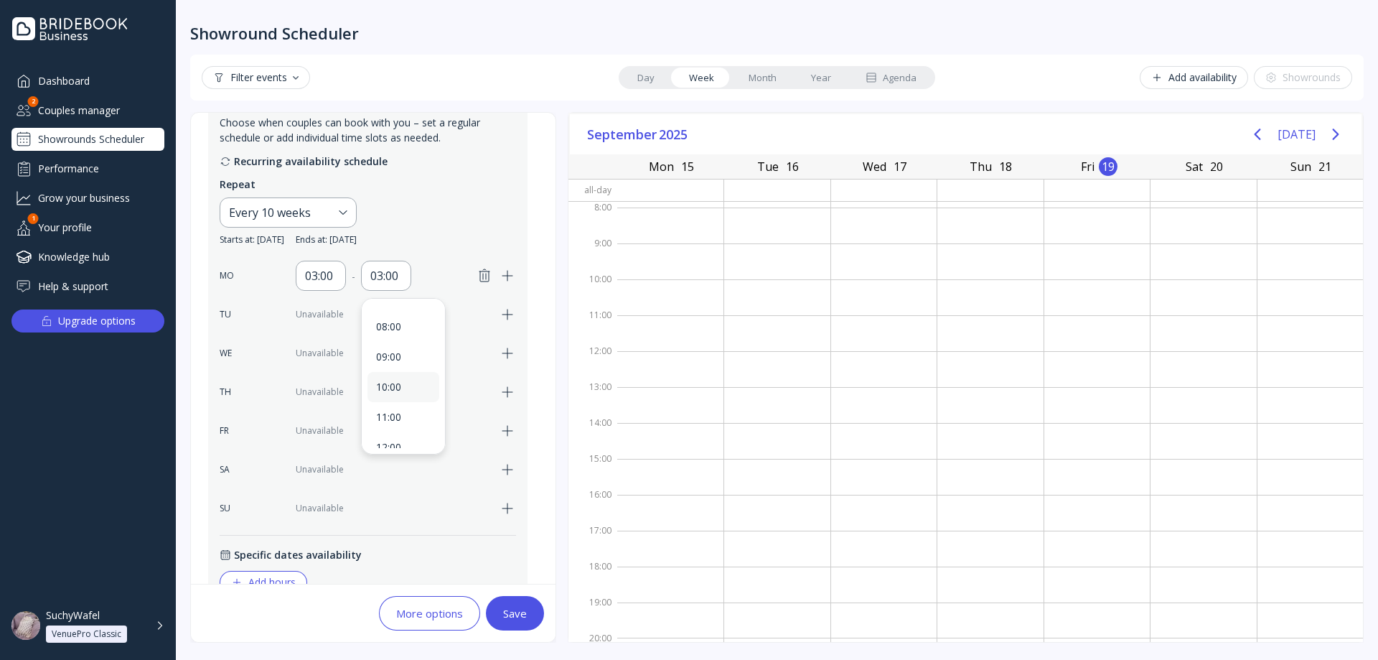
click at [400, 384] on div "10:00" at bounding box center [403, 386] width 55 height 13
click at [314, 274] on div "03:00" at bounding box center [321, 275] width 32 height 17
click at [332, 429] on div "10:00" at bounding box center [338, 432] width 55 height 13
click at [389, 280] on div "10:00" at bounding box center [386, 275] width 32 height 17
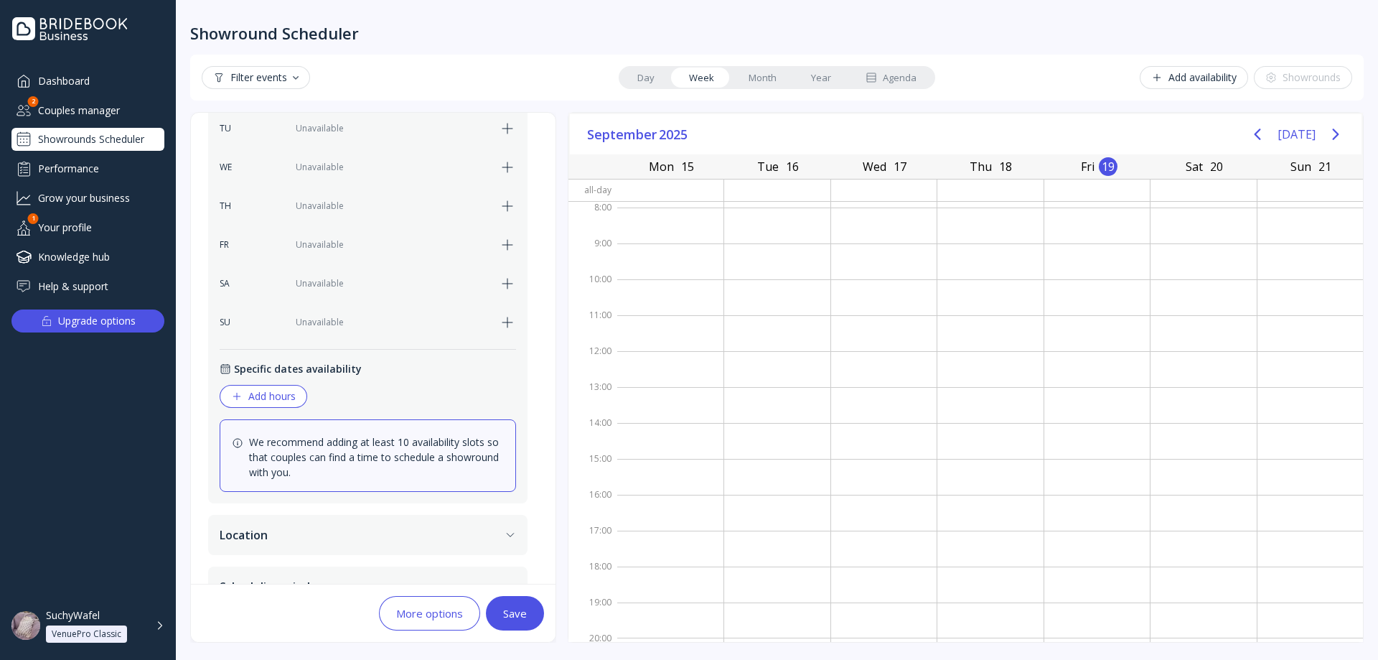
scroll to position [507, 0]
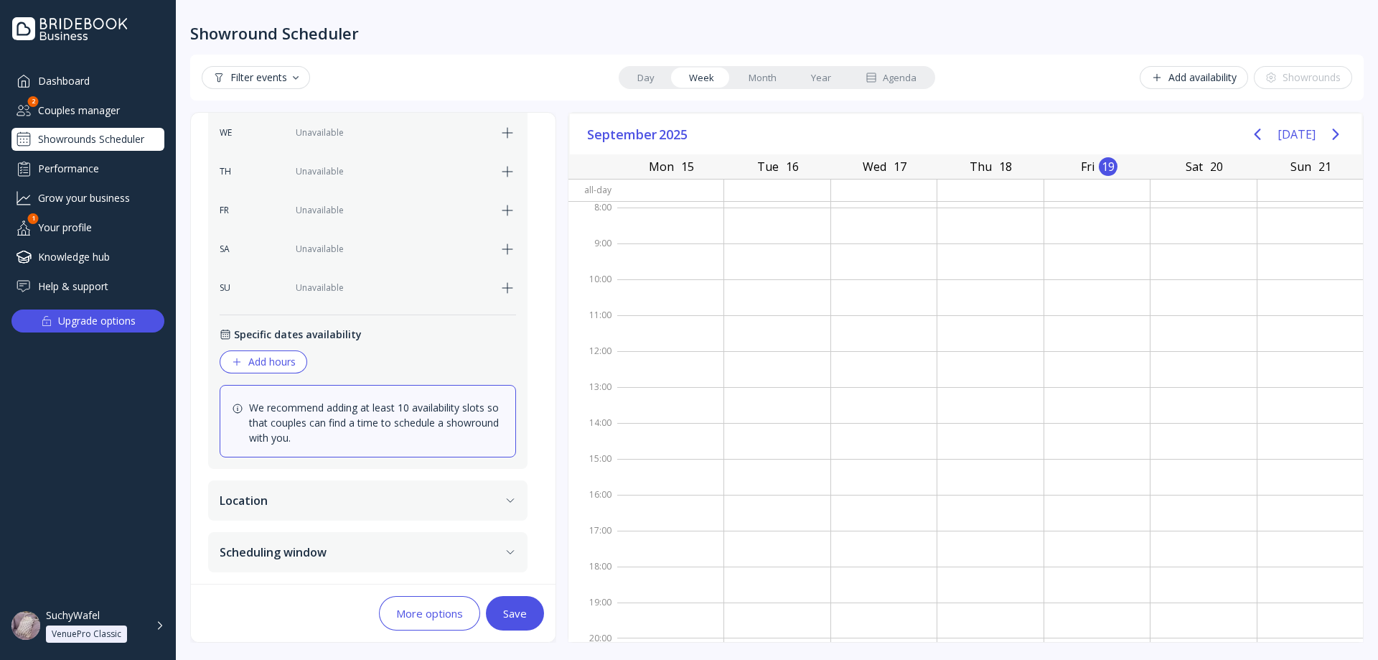
click at [265, 358] on div "Add hours" at bounding box center [263, 361] width 65 height 11
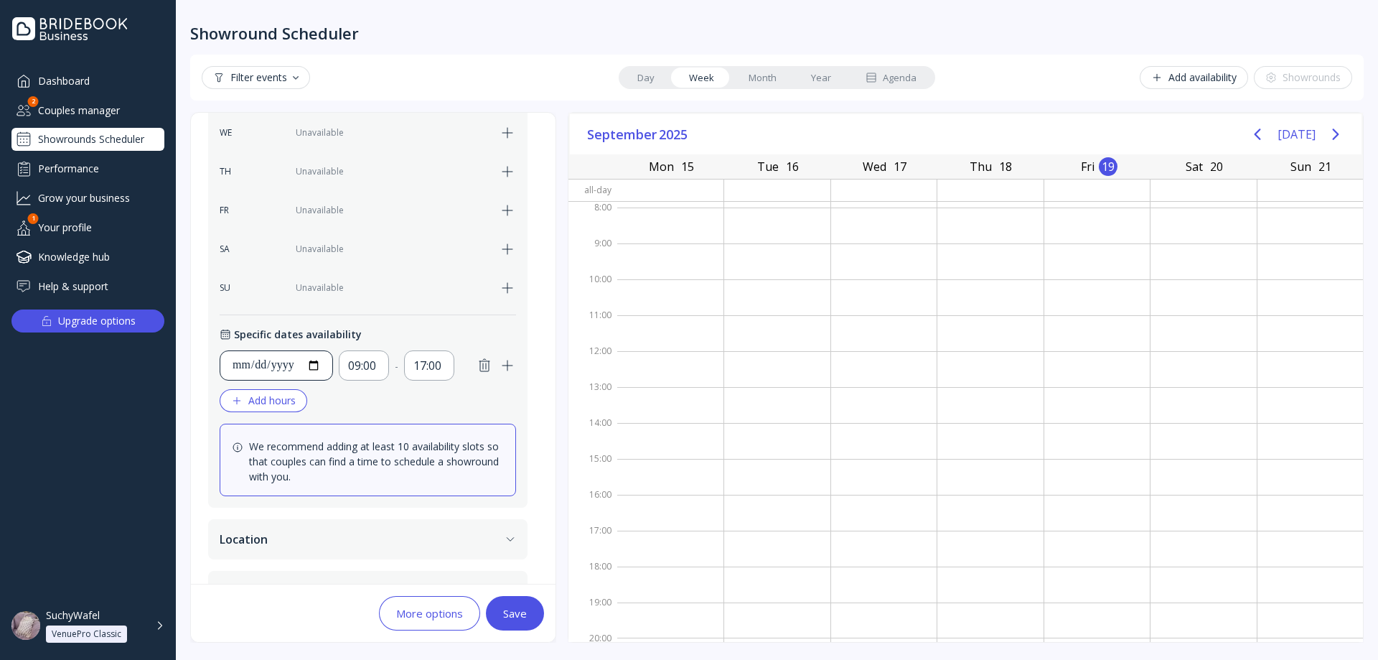
click at [321, 367] on input "**********" at bounding box center [276, 365] width 89 height 17
click at [333, 369] on div "**********" at bounding box center [276, 365] width 113 height 30
click at [296, 362] on input "**********" at bounding box center [276, 365] width 89 height 17
type input "**********"
click at [298, 400] on button "Add hours" at bounding box center [264, 400] width 88 height 23
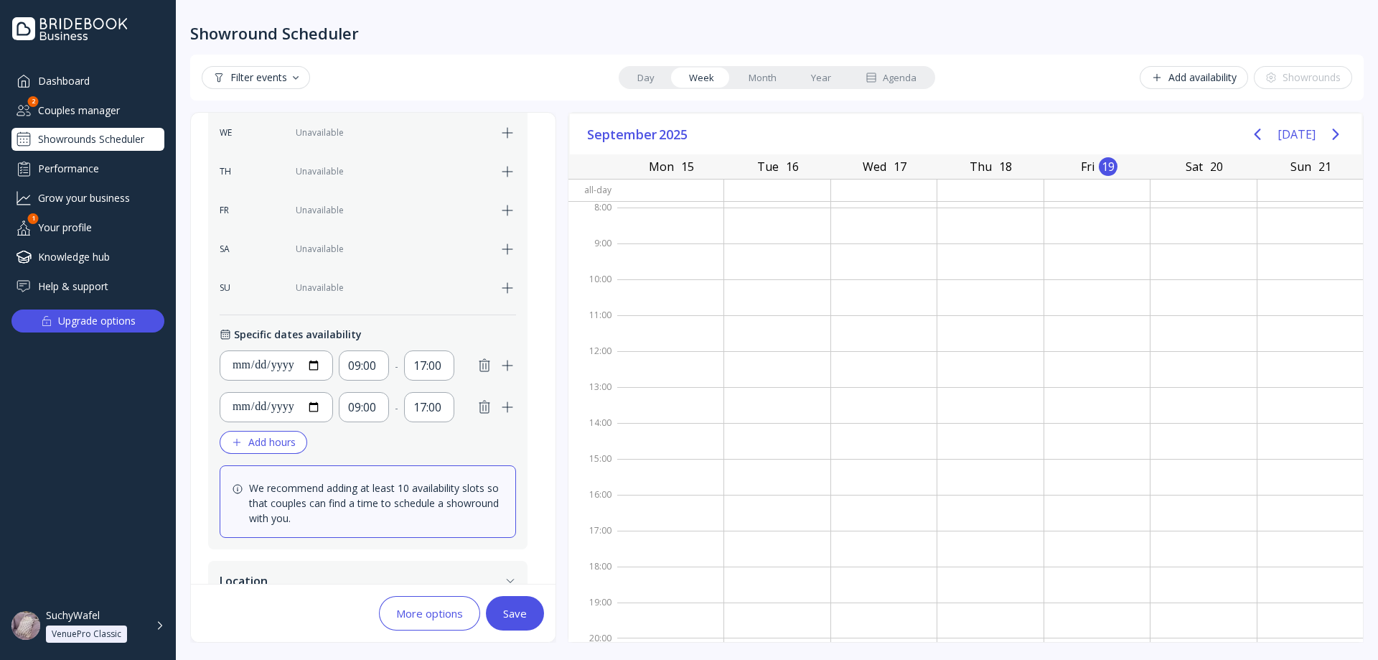
click at [484, 406] on icon "button" at bounding box center [484, 406] width 17 height 17
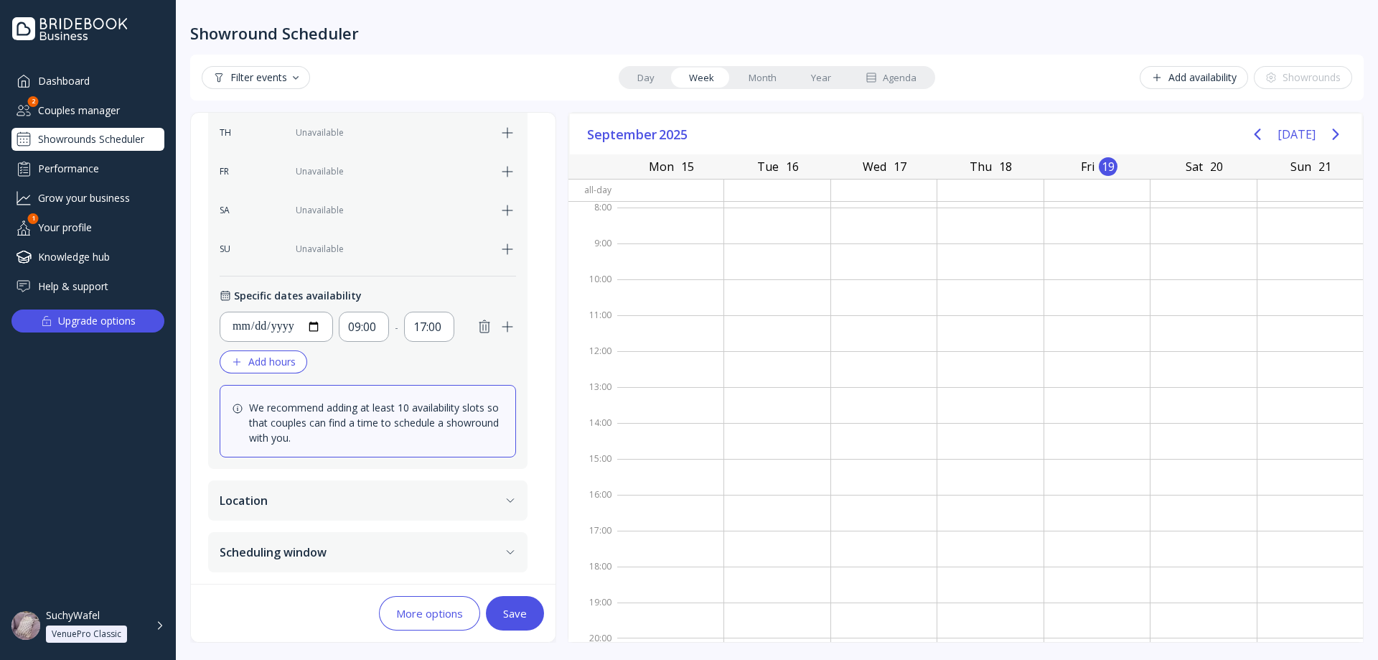
click at [297, 490] on button "Location" at bounding box center [367, 500] width 319 height 40
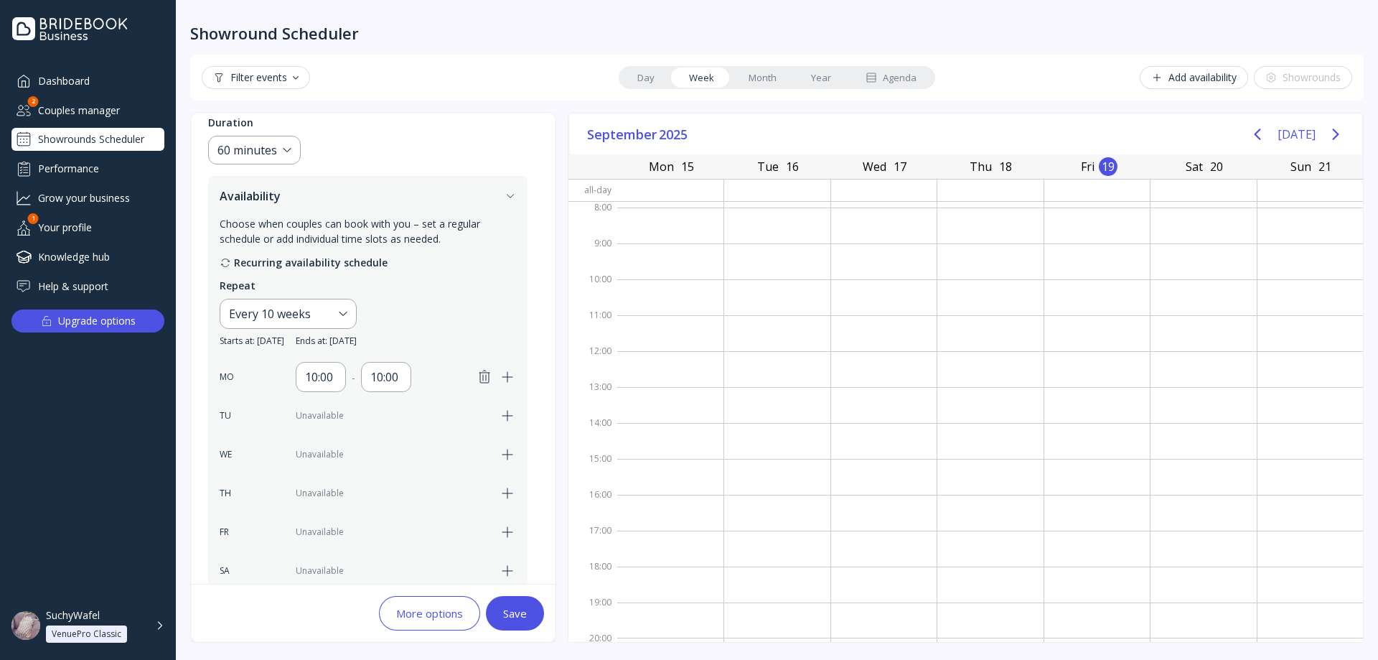
scroll to position [151, 0]
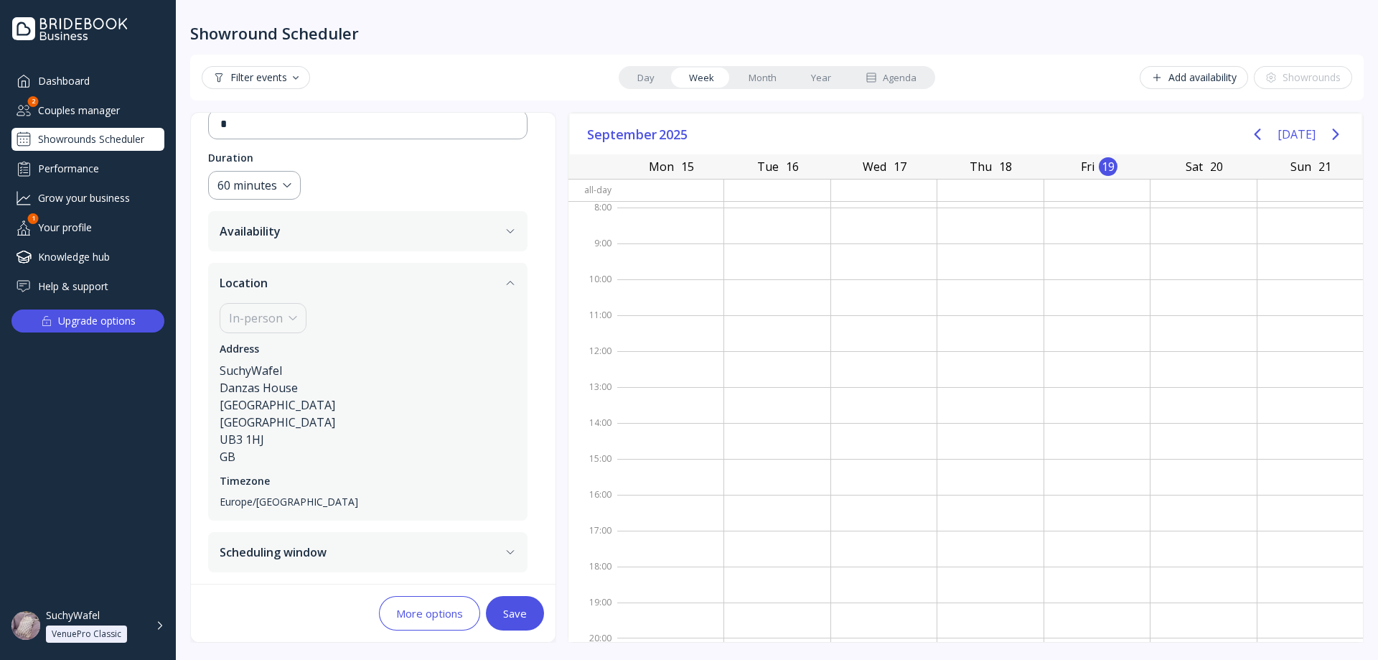
click at [331, 291] on button "Location" at bounding box center [367, 283] width 319 height 40
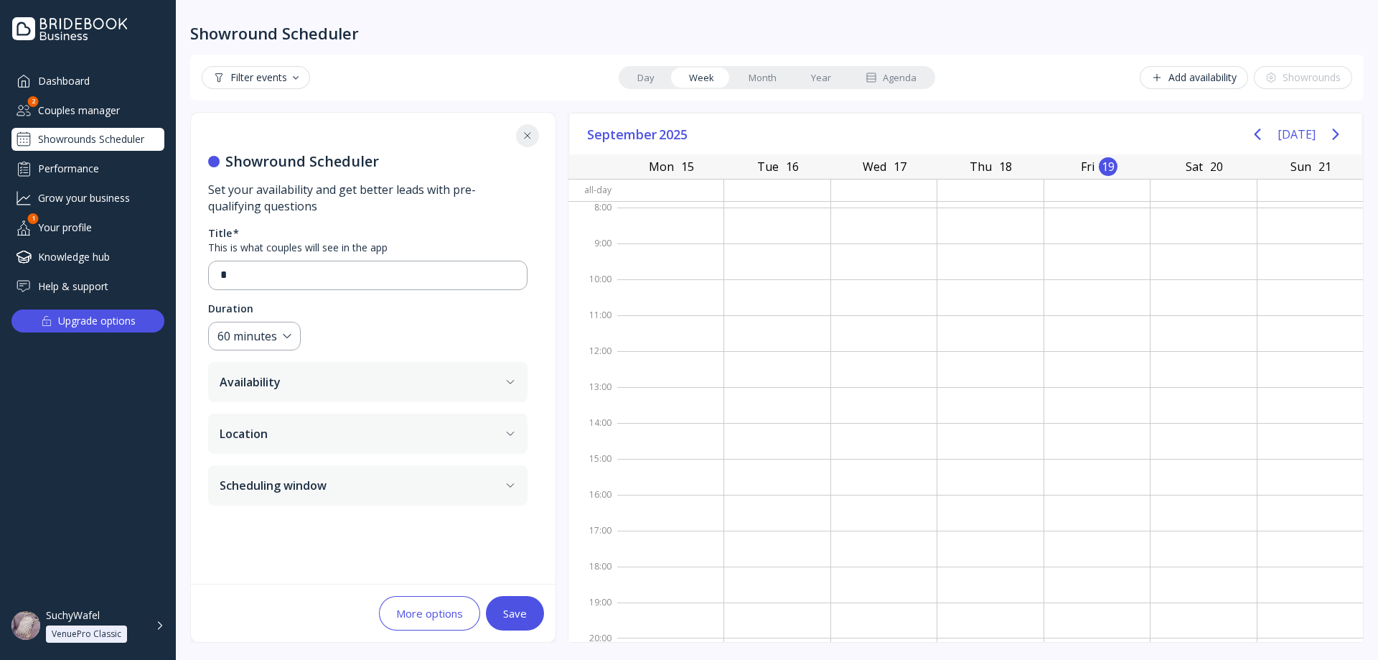
click at [306, 493] on button "Scheduling window" at bounding box center [367, 485] width 319 height 40
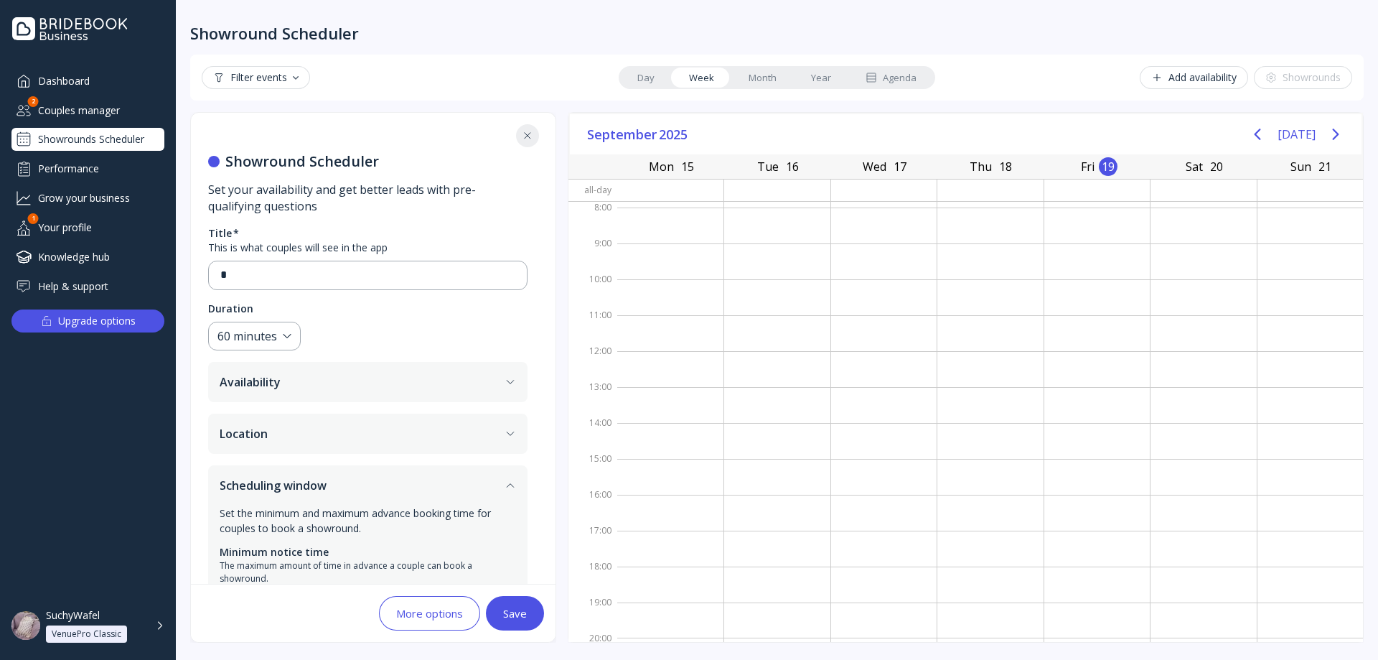
click at [306, 493] on button "Scheduling window" at bounding box center [367, 485] width 319 height 40
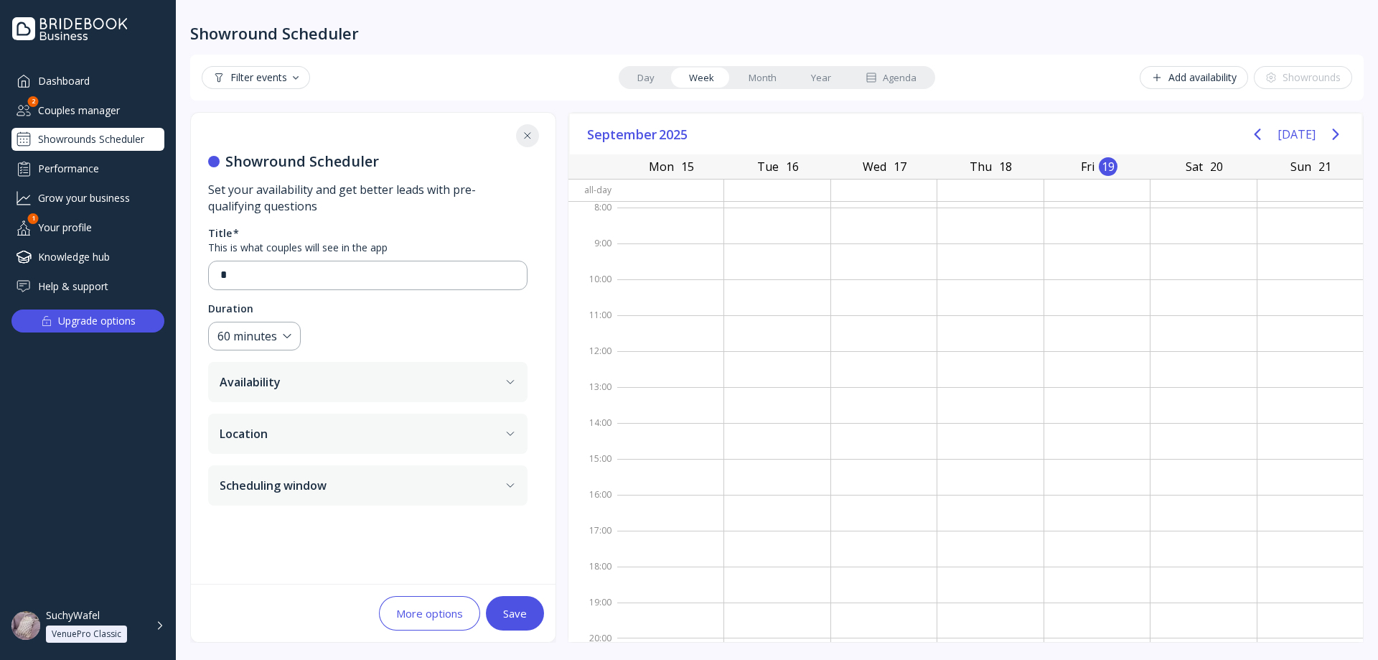
click at [306, 433] on button "Location" at bounding box center [367, 433] width 319 height 40
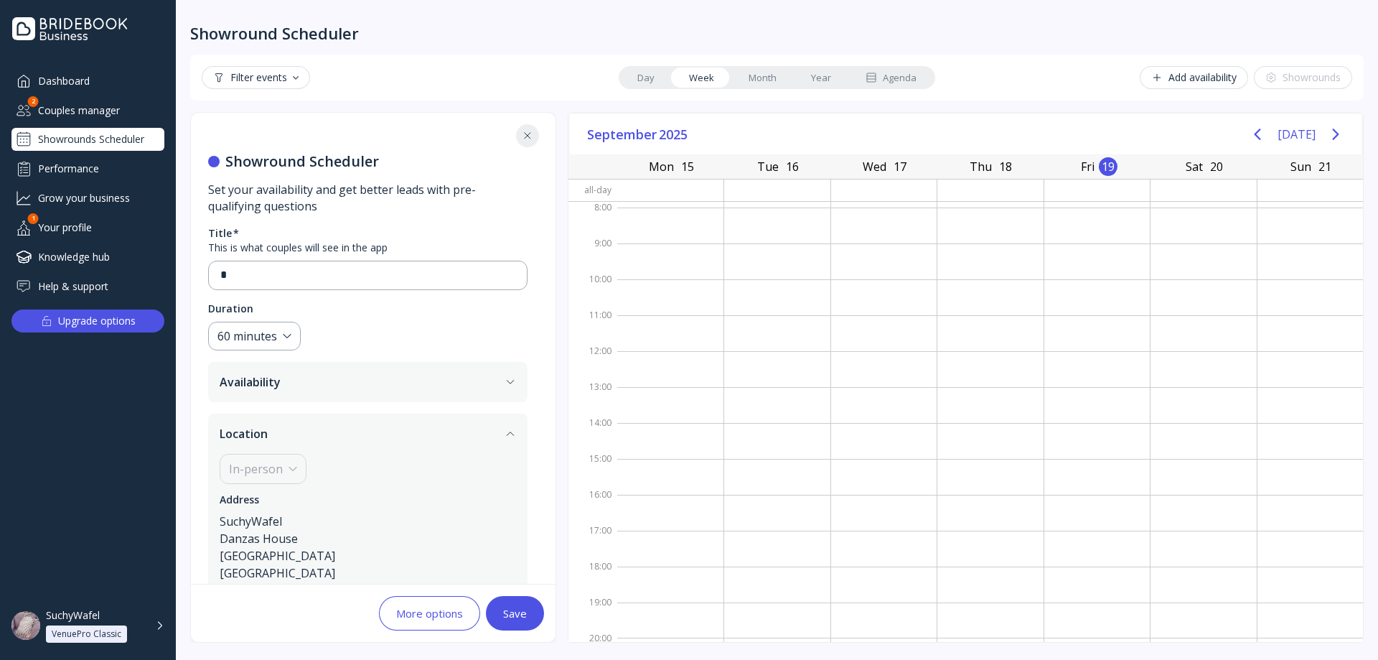
click at [303, 436] on button "Location" at bounding box center [367, 433] width 319 height 40
click at [325, 388] on button "Availability" at bounding box center [367, 382] width 319 height 40
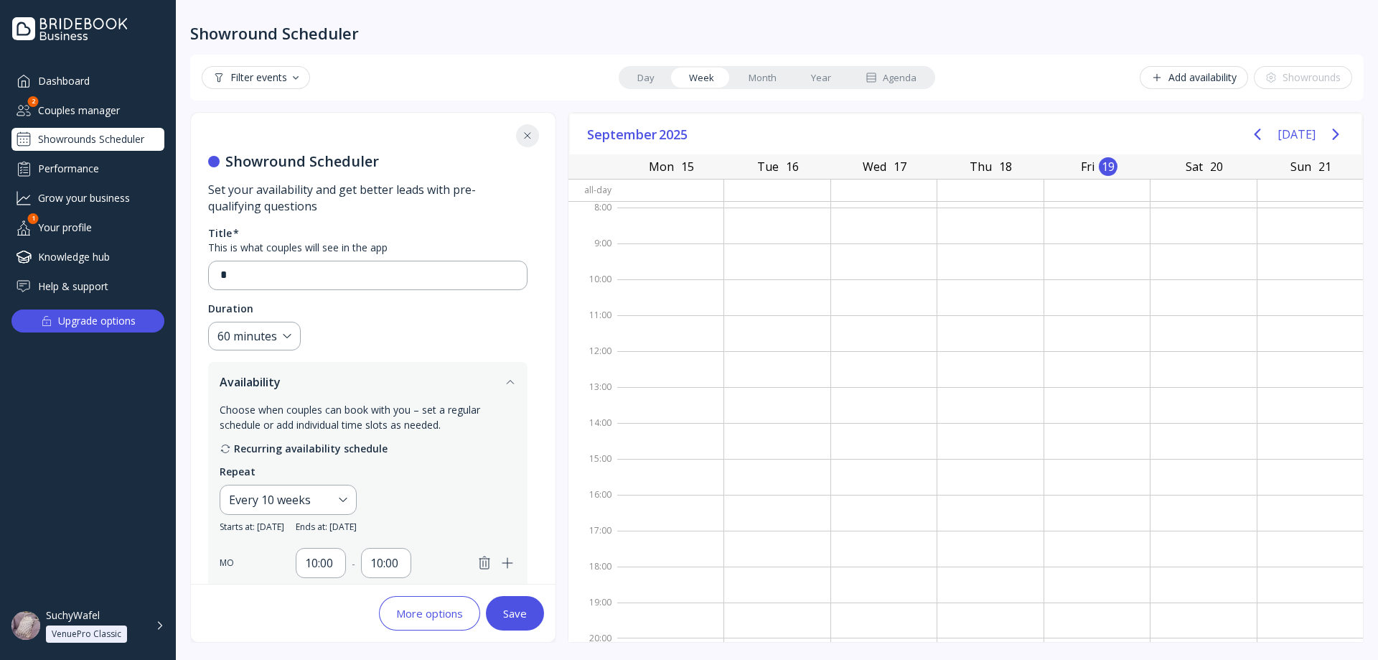
click at [325, 388] on button "Availability" at bounding box center [367, 382] width 319 height 40
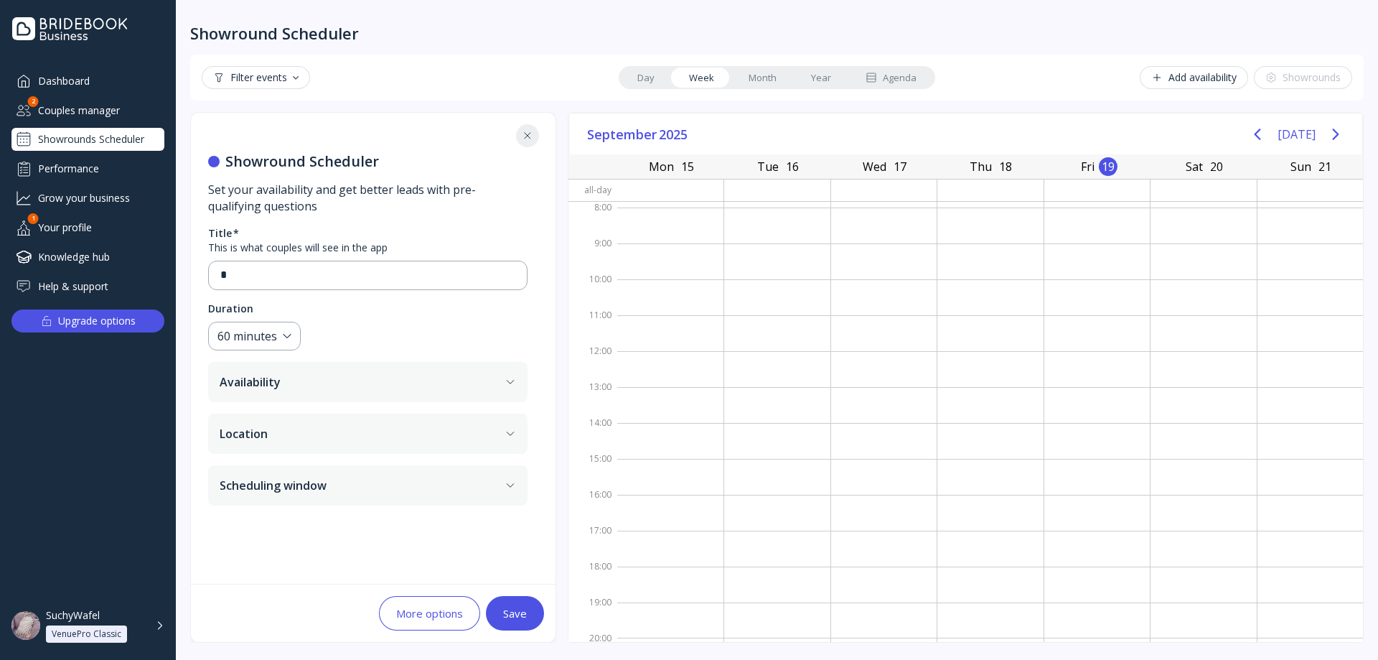
click at [431, 600] on button "More options" at bounding box center [429, 613] width 101 height 34
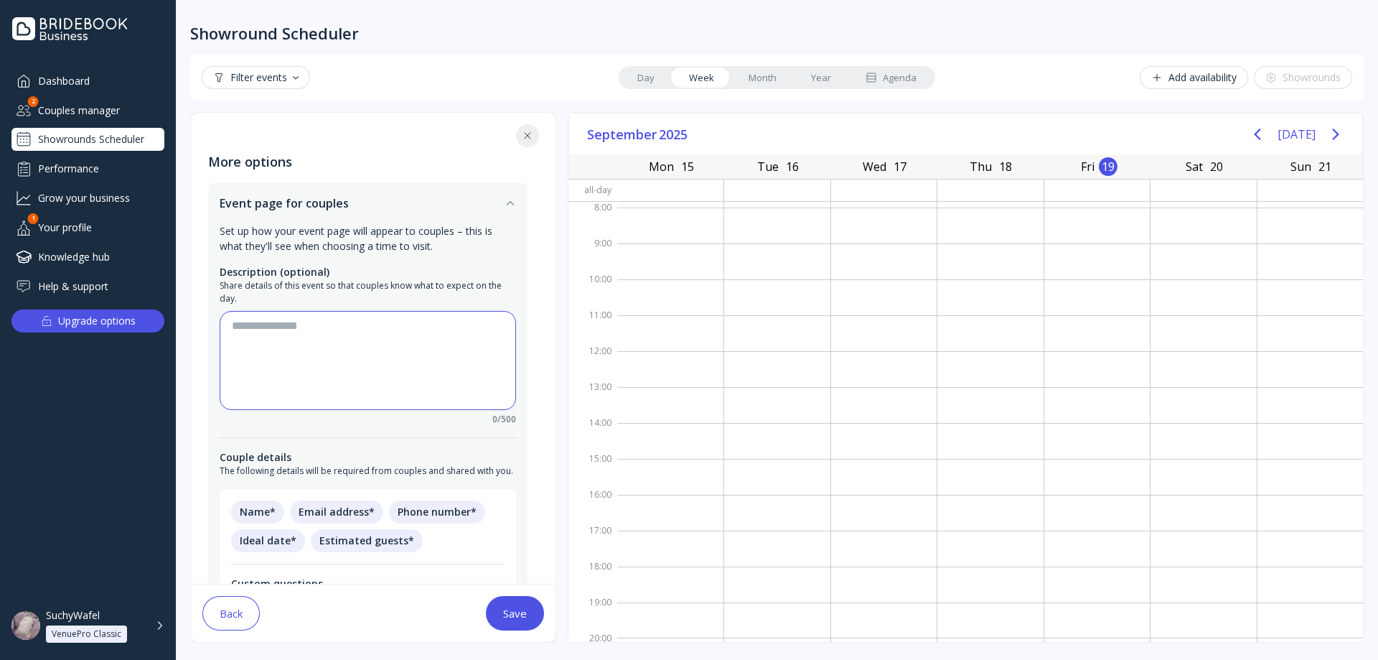
click at [294, 340] on textarea at bounding box center [368, 360] width 272 height 86
click at [512, 208] on icon "button" at bounding box center [510, 202] width 11 height 11
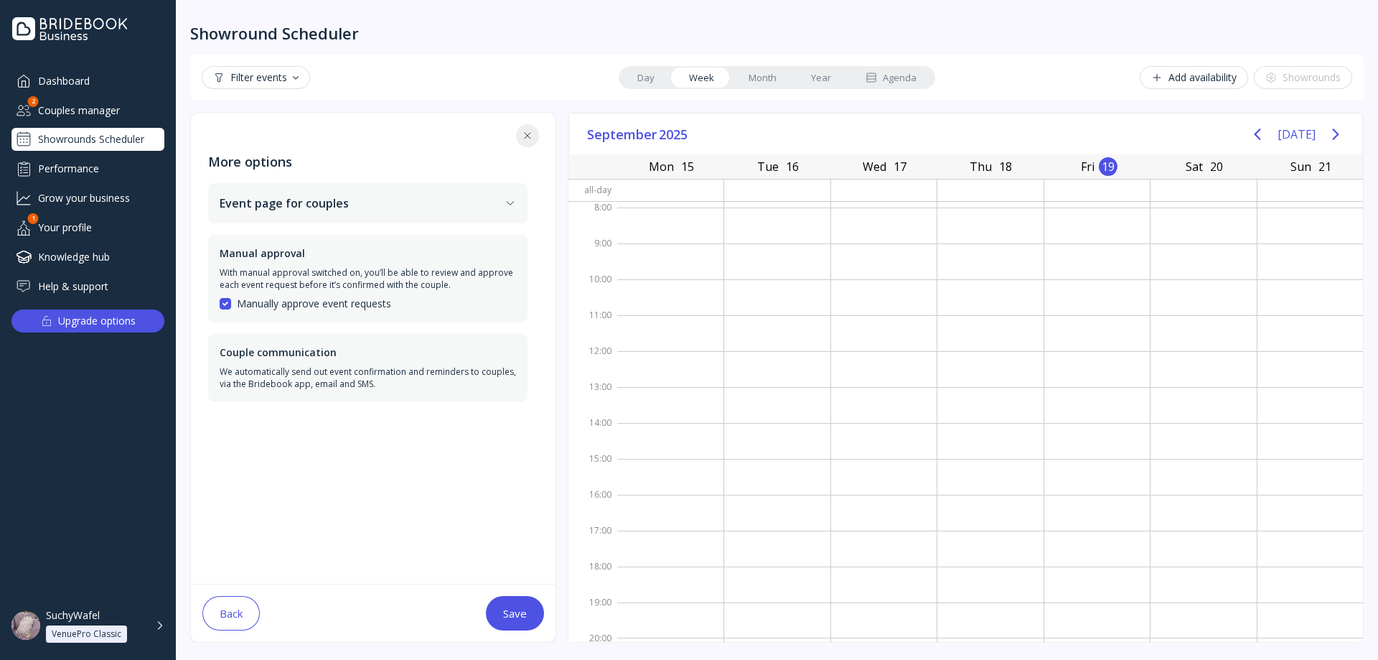
click at [510, 202] on icon "button" at bounding box center [510, 202] width 11 height 11
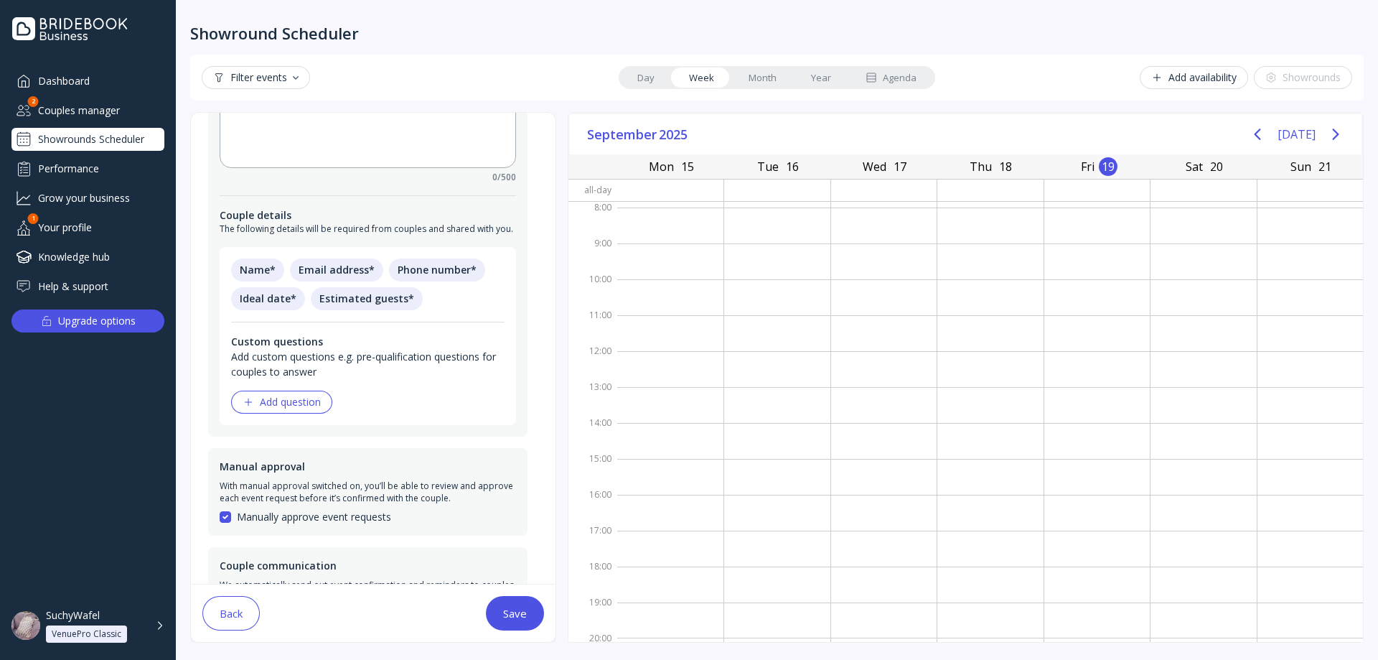
scroll to position [284, 0]
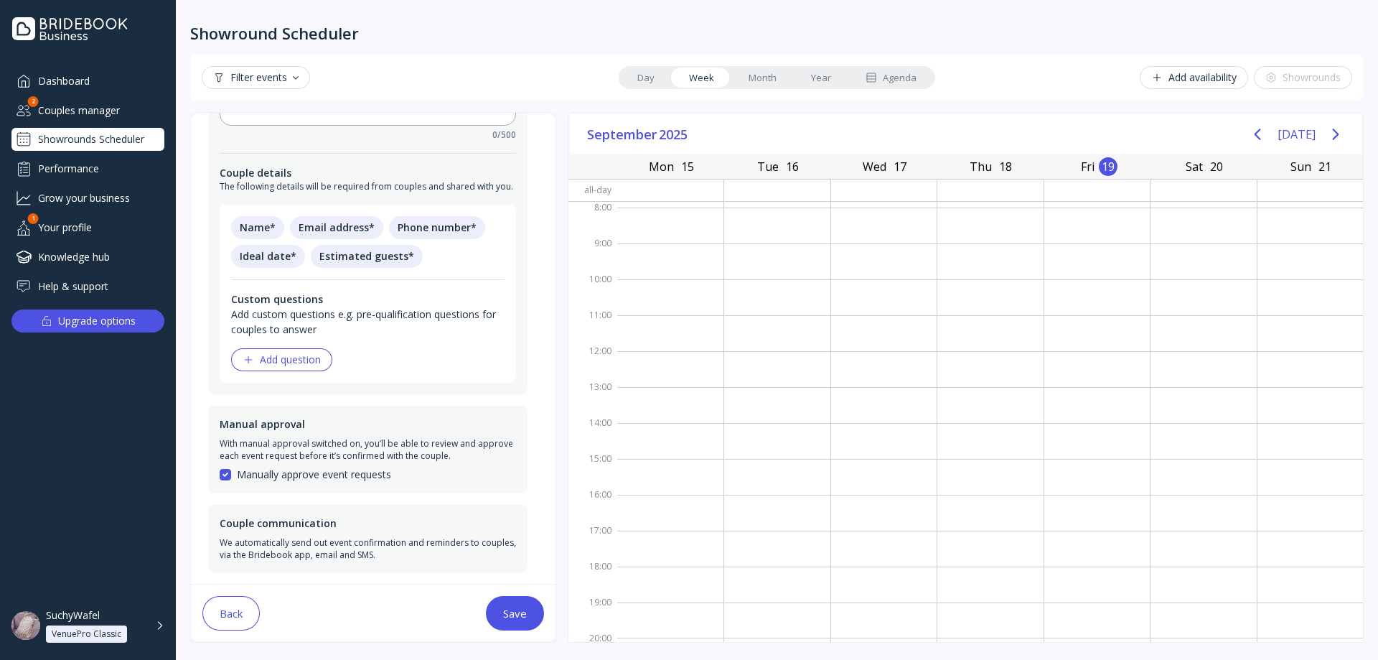
click at [266, 225] on span "Name *" at bounding box center [257, 227] width 53 height 23
click at [337, 228] on span "Email address *" at bounding box center [336, 227] width 93 height 23
drag, startPoint x: 444, startPoint y: 226, endPoint x: 425, endPoint y: 247, distance: 28.4
click at [445, 226] on span "Phone number *" at bounding box center [437, 227] width 96 height 23
click at [304, 351] on button "Add question" at bounding box center [281, 359] width 101 height 23
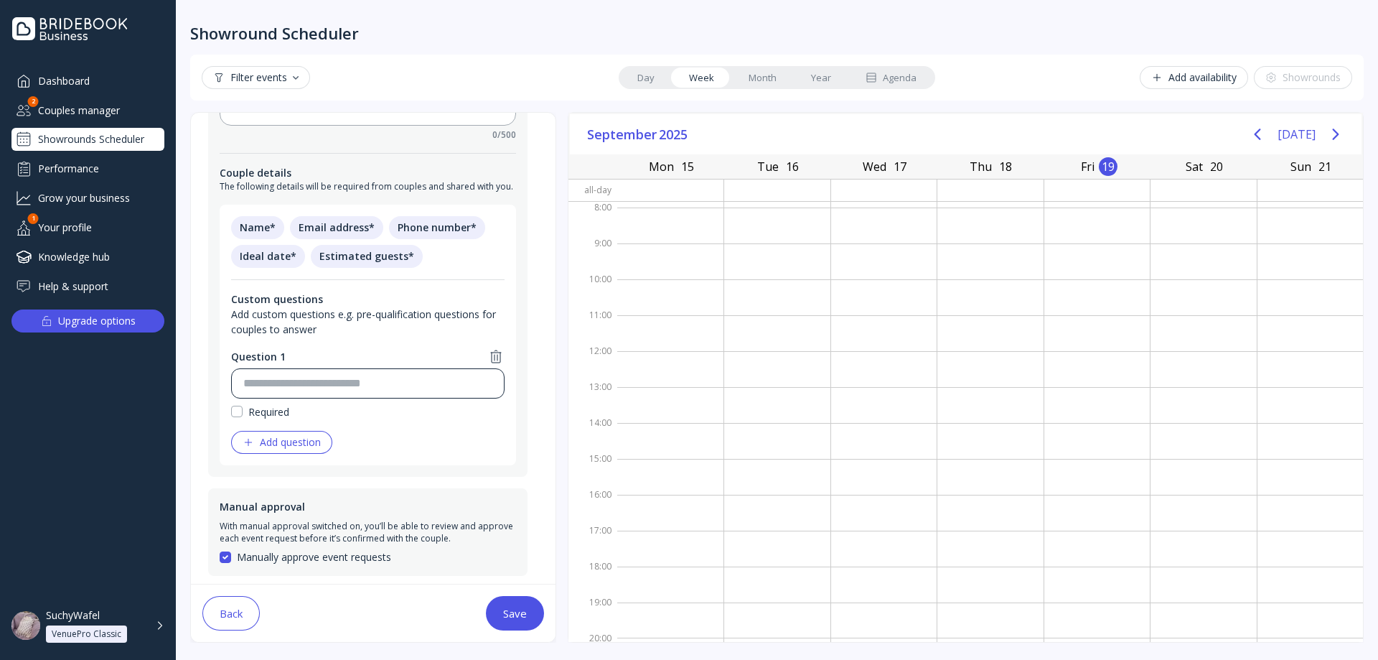
click at [304, 367] on div "Question 1 Required" at bounding box center [367, 383] width 273 height 71
click at [309, 385] on input at bounding box center [367, 383] width 249 height 17
click at [273, 413] on div "Required" at bounding box center [268, 411] width 41 height 15
click at [250, 412] on div "Required" at bounding box center [268, 411] width 41 height 15
click at [309, 389] on input at bounding box center [367, 383] width 249 height 17
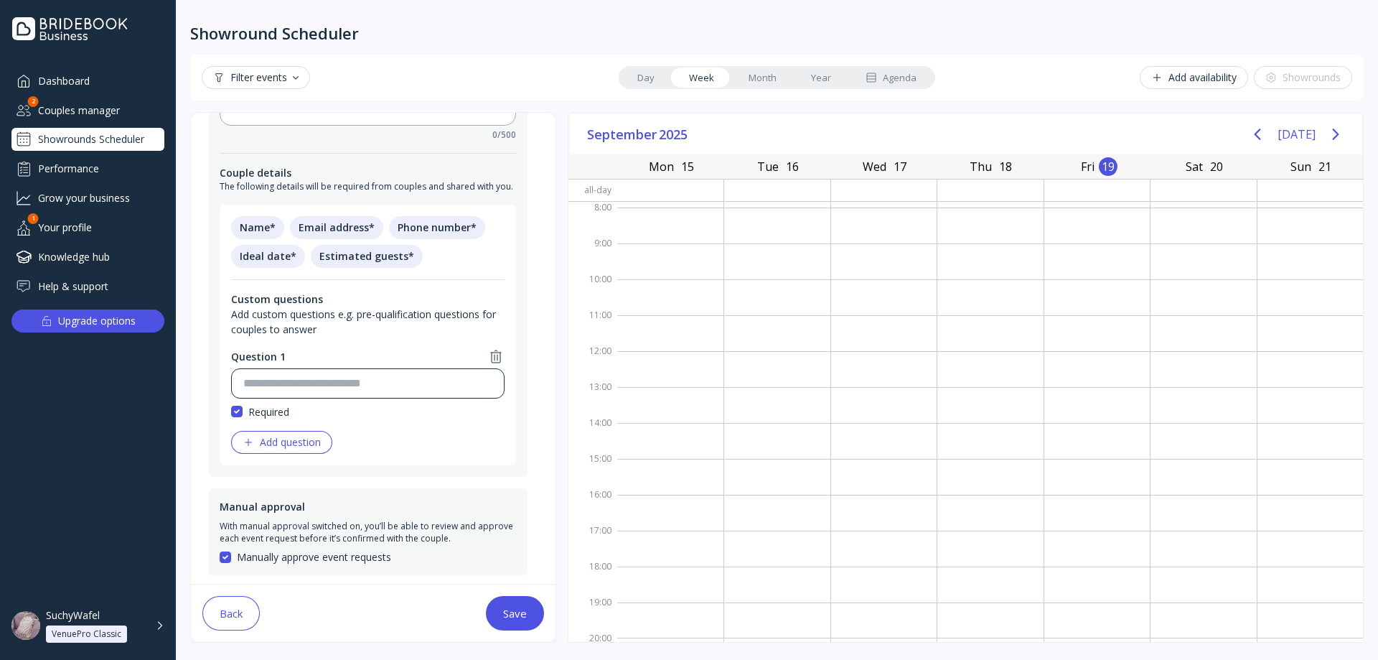
drag, startPoint x: 271, startPoint y: 412, endPoint x: 284, endPoint y: 392, distance: 23.5
click at [271, 412] on div "Required" at bounding box center [268, 411] width 41 height 15
click at [316, 378] on input at bounding box center [367, 383] width 249 height 17
click at [229, 408] on div "Name * Email address * Phone number * Ideal date * Estimated guests * Custom qu…" at bounding box center [368, 335] width 296 height 261
click at [347, 379] on input at bounding box center [367, 383] width 249 height 17
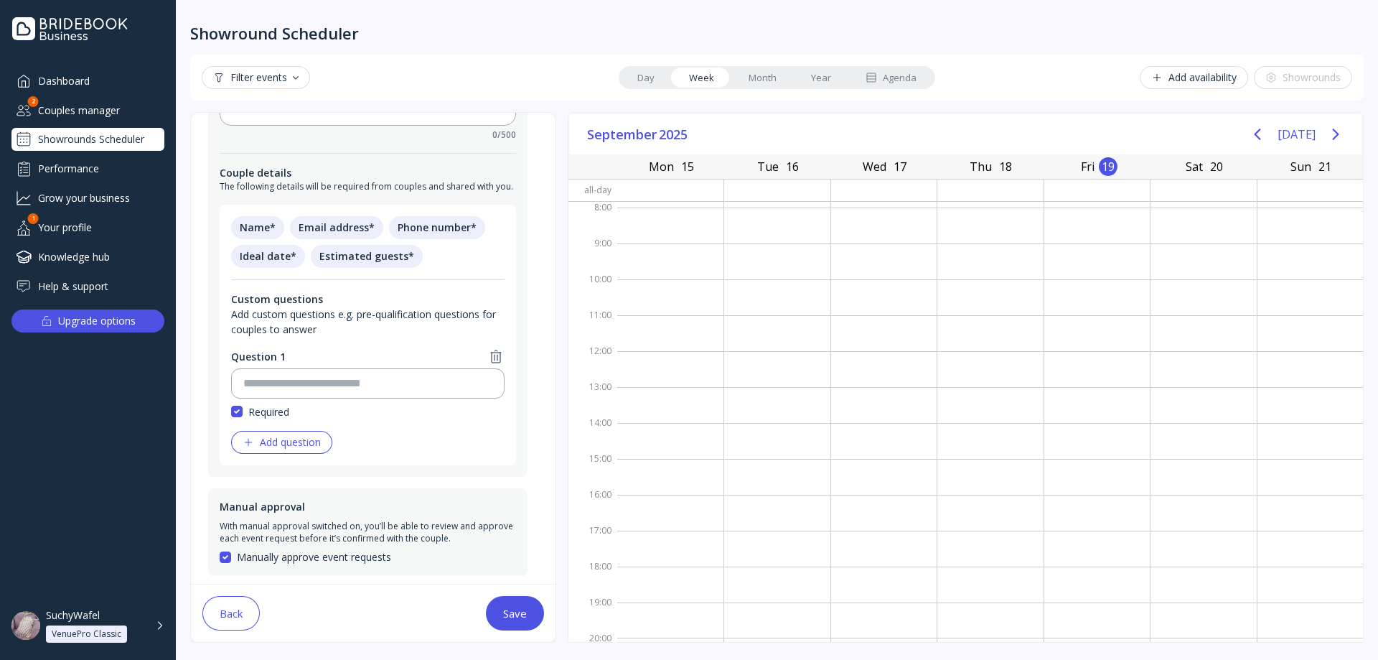
click at [244, 413] on div "Required" at bounding box center [367, 411] width 273 height 15
click at [298, 383] on input at bounding box center [367, 383] width 249 height 17
type input "**********"
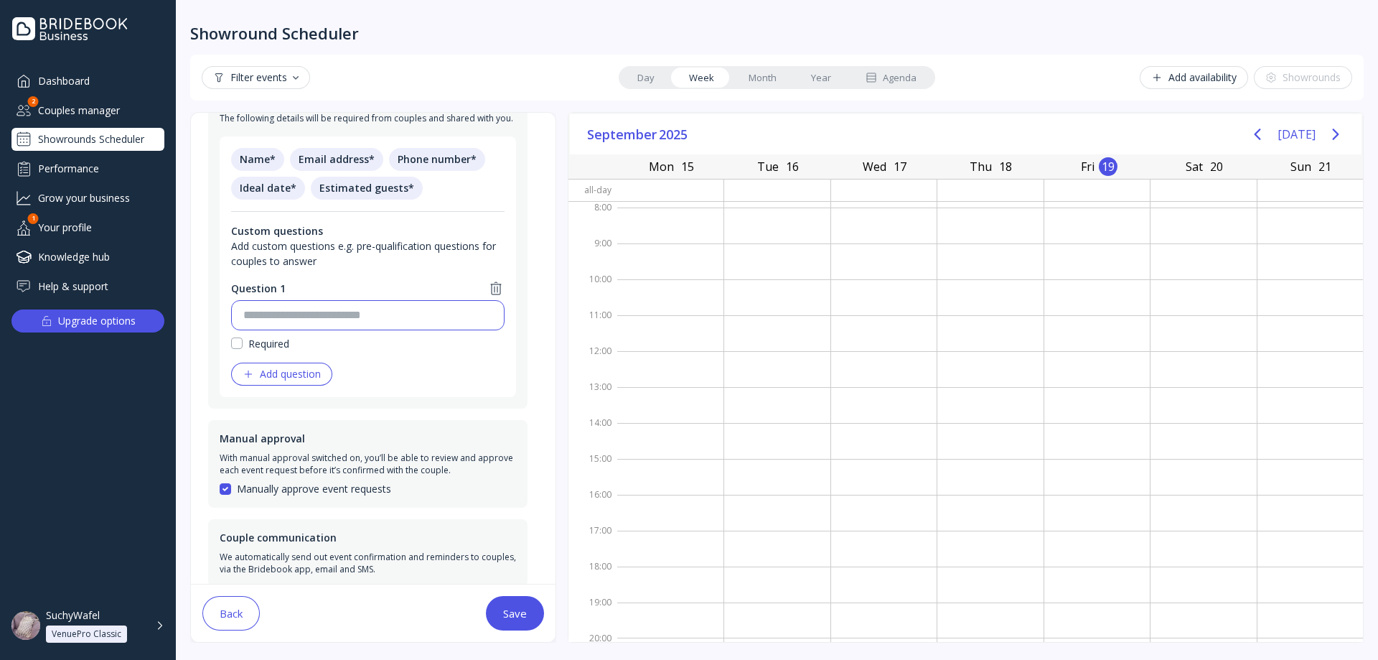
scroll to position [367, 0]
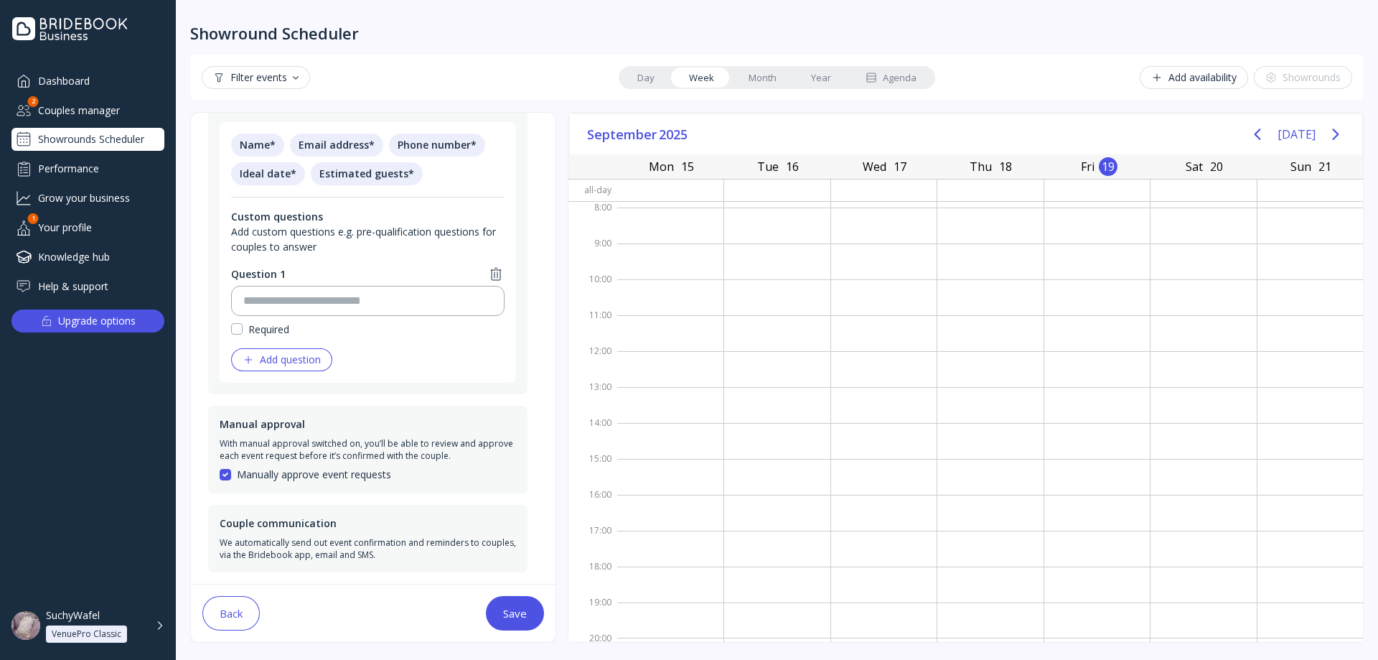
click at [231, 477] on div "Manually approve event requests" at bounding box center [368, 474] width 296 height 14
click at [271, 451] on div "With manual approval switched on, you’ll be able to review and approve each eve…" at bounding box center [368, 449] width 296 height 24
click at [272, 449] on div "With manual approval switched on, you’ll be able to review and approve each eve…" at bounding box center [368, 449] width 296 height 24
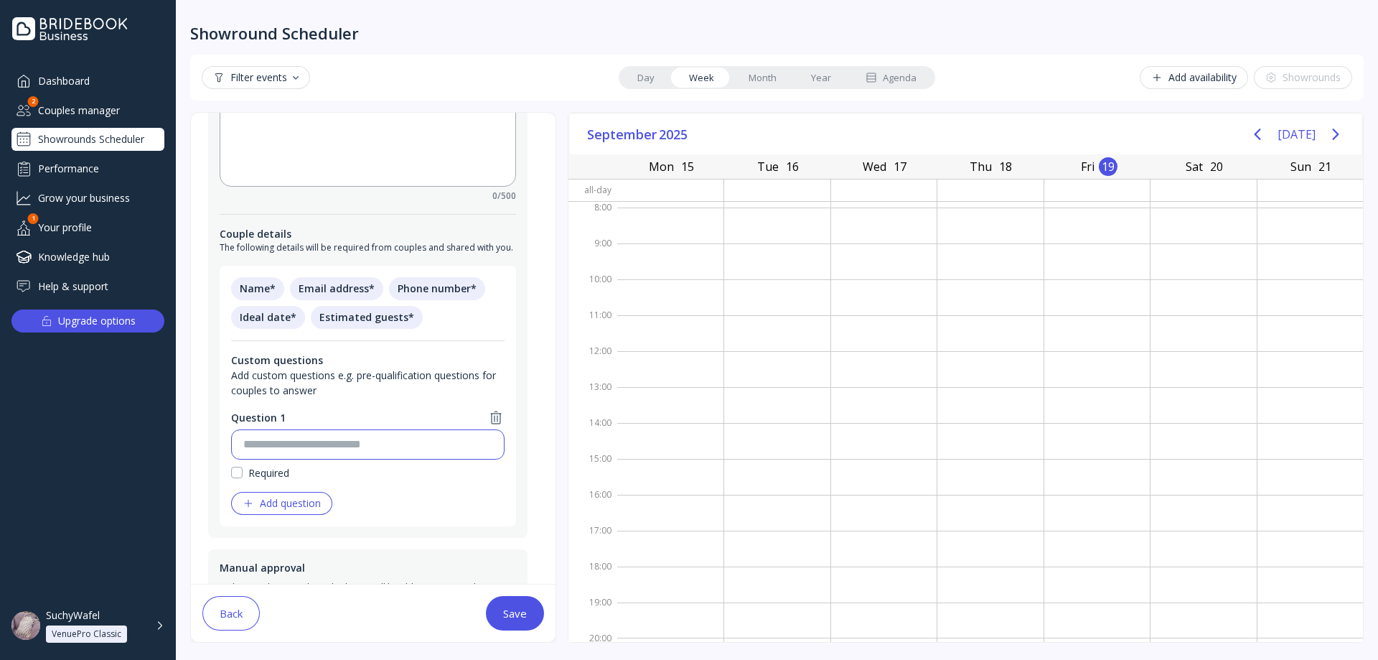
click at [370, 450] on input at bounding box center [367, 444] width 249 height 17
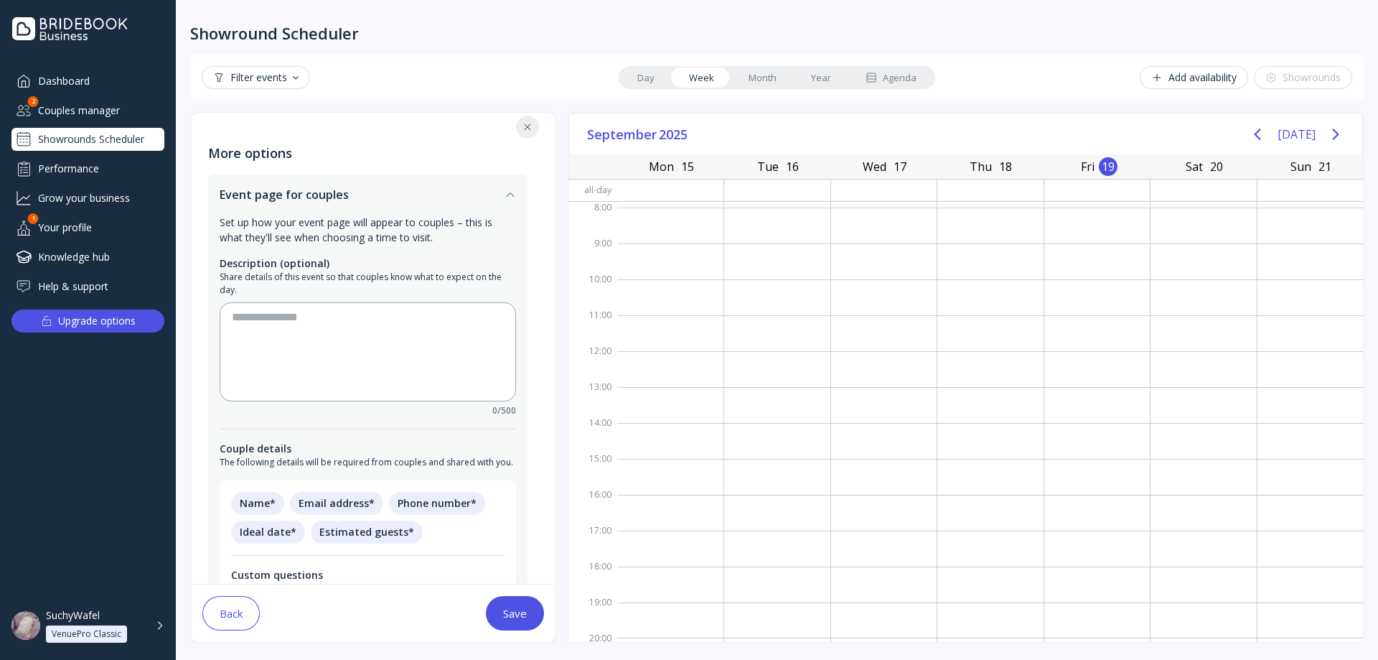
scroll to position [0, 0]
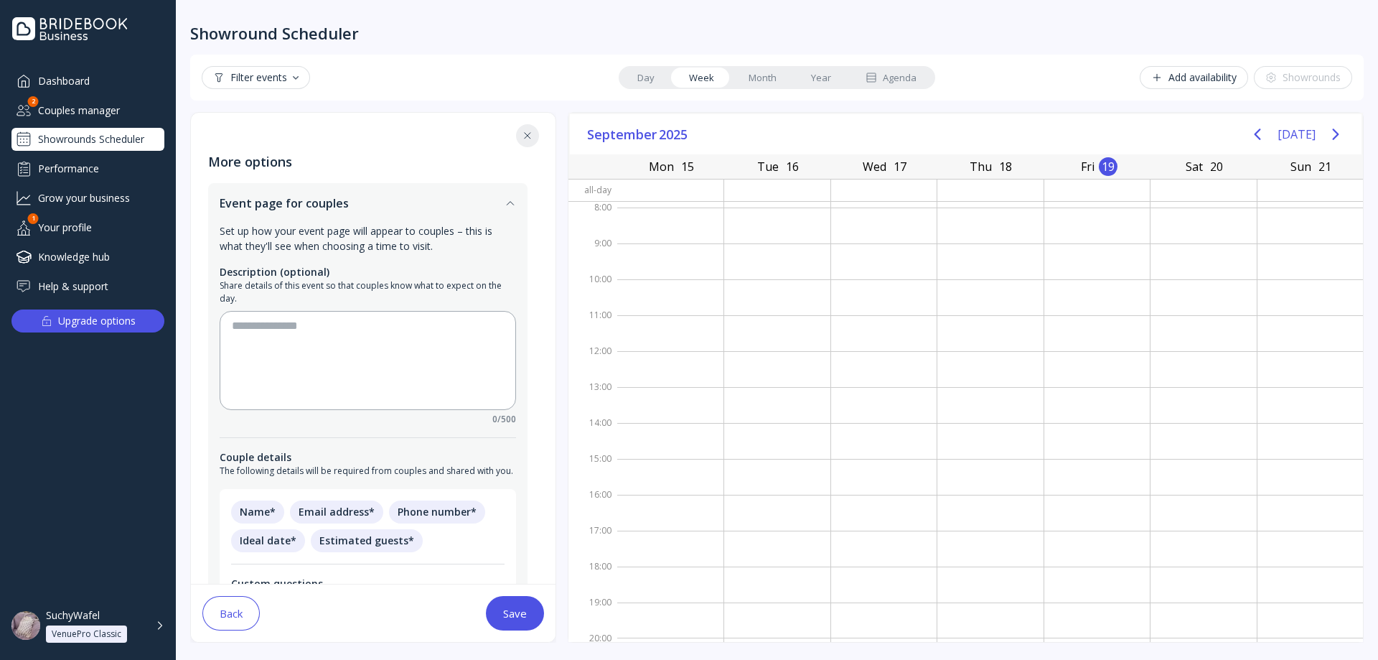
click at [259, 611] on div "Back Save" at bounding box center [373, 612] width 365 height 57
click at [245, 614] on button "Back" at bounding box center [230, 613] width 57 height 34
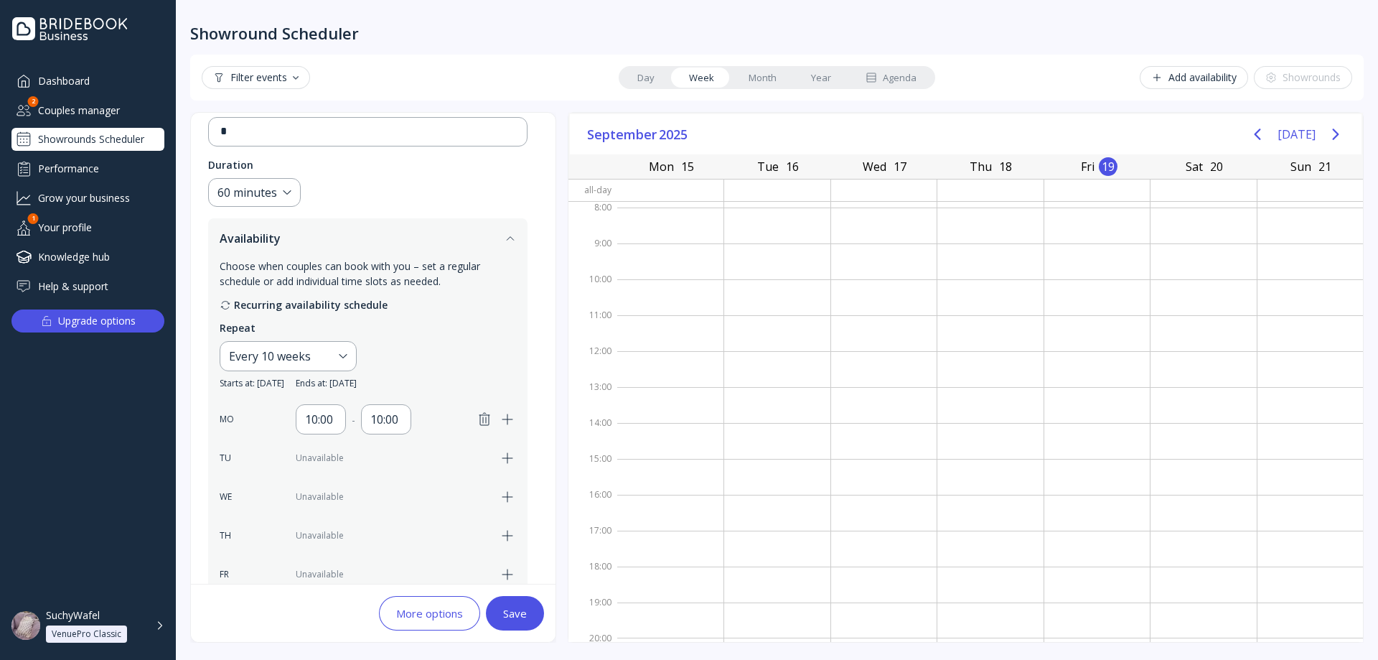
click at [414, 604] on button "More options" at bounding box center [429, 613] width 101 height 34
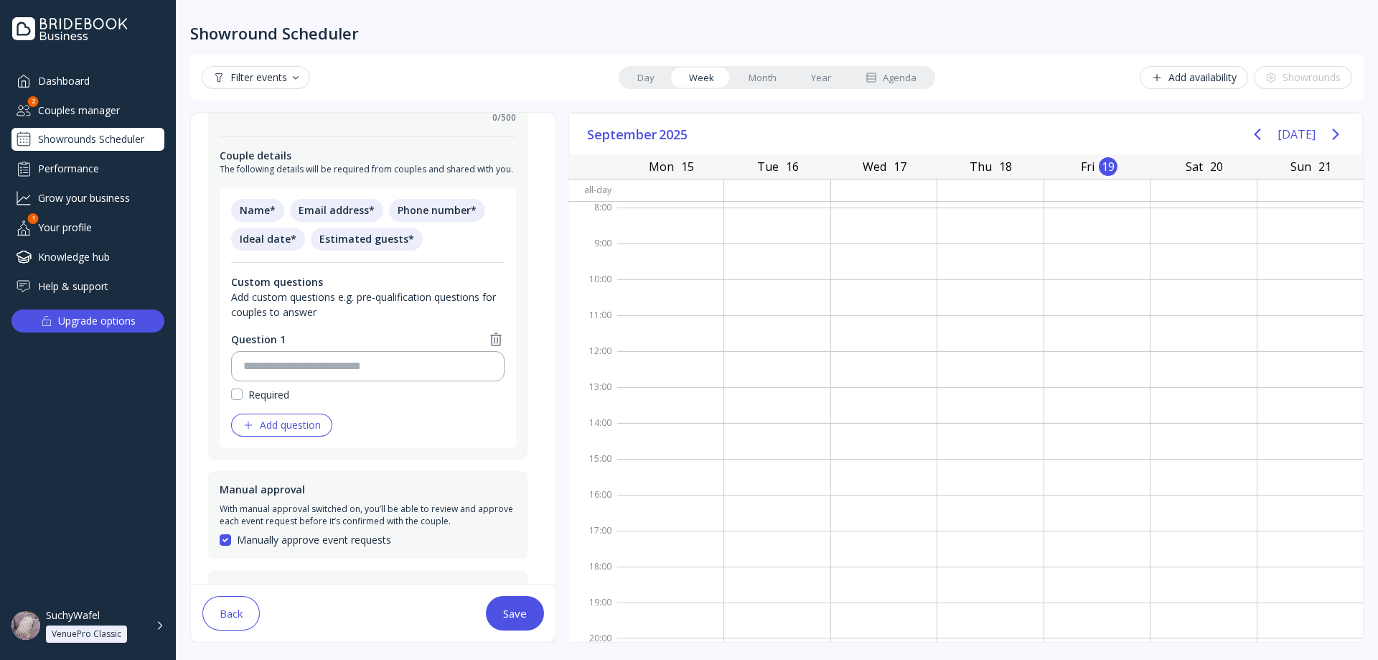
scroll to position [295, 0]
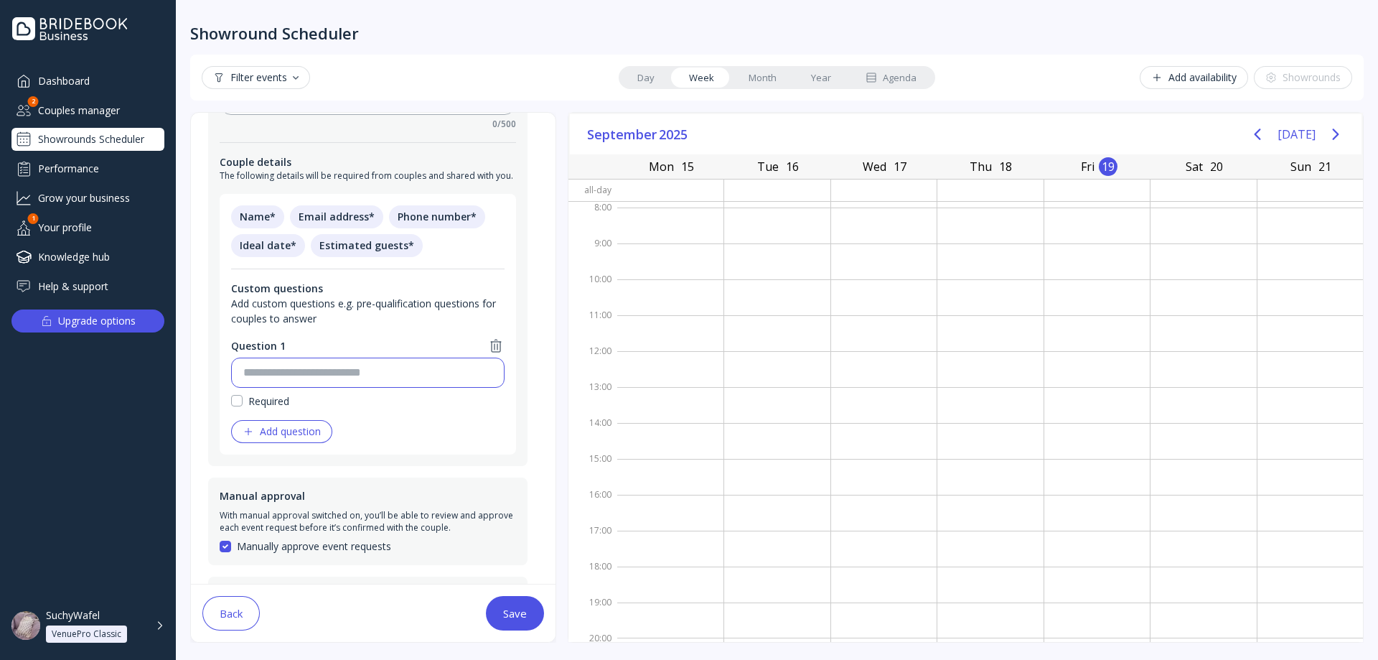
click at [369, 377] on input at bounding box center [367, 372] width 249 height 17
type input "*"
type input "**********"
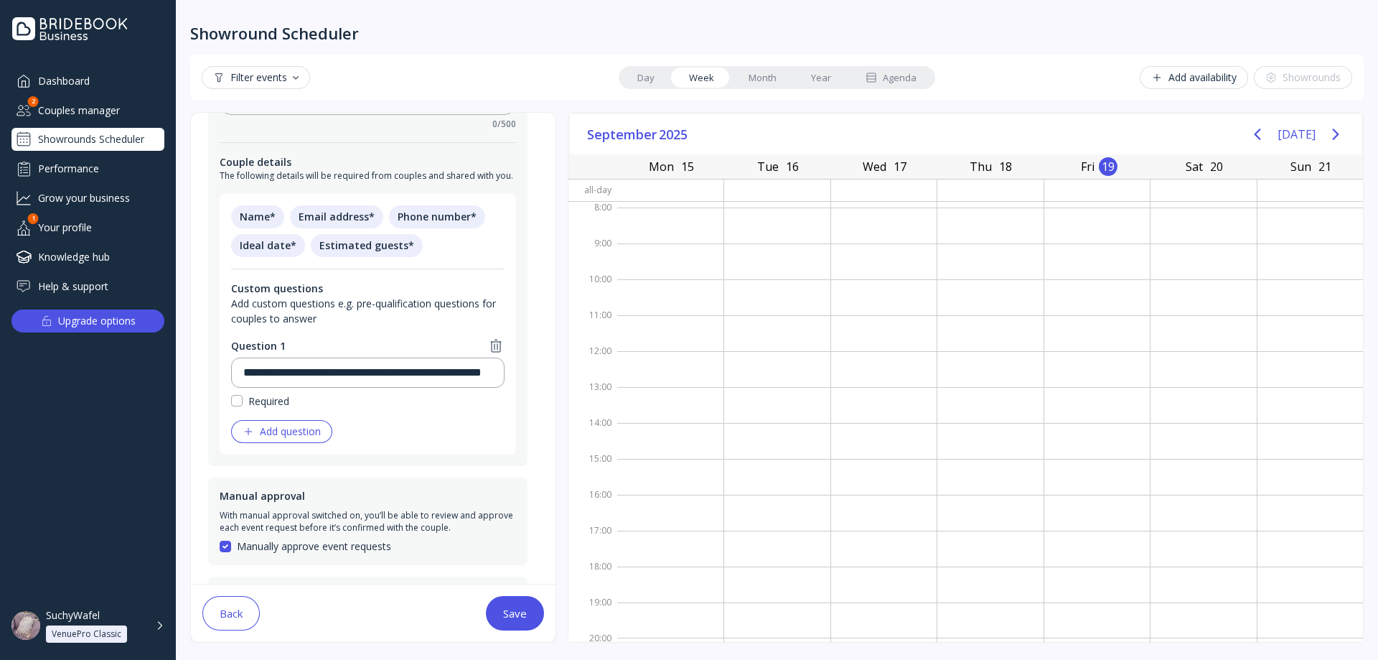
click at [255, 405] on div "Required" at bounding box center [268, 400] width 41 height 15
click at [141, 123] on div "Dashboard Couples manager 2 Showrounds Scheduler Performance Grow your business…" at bounding box center [87, 183] width 153 height 229
click at [134, 139] on div "Showrounds Scheduler" at bounding box center [87, 139] width 153 height 23
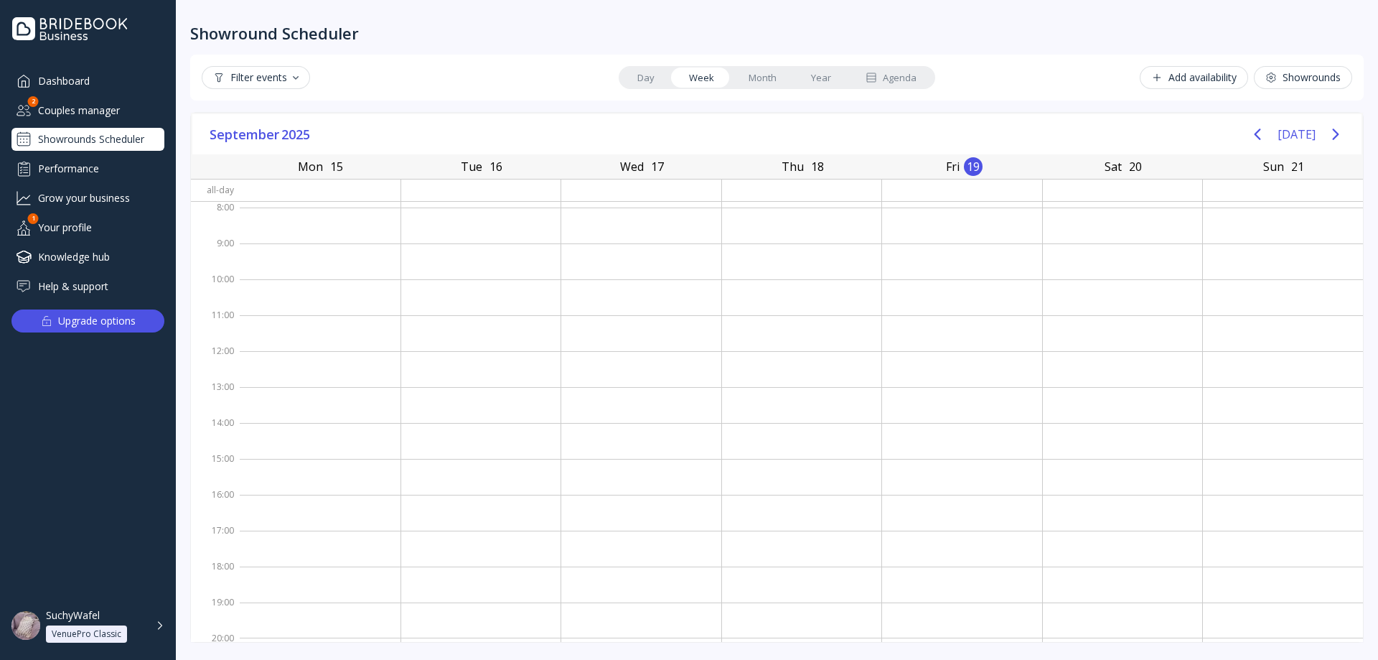
click at [136, 142] on div "Showrounds Scheduler" at bounding box center [87, 139] width 153 height 23
click at [1273, 75] on icon at bounding box center [1270, 77] width 11 height 11
